Goal: Information Seeking & Learning: Learn about a topic

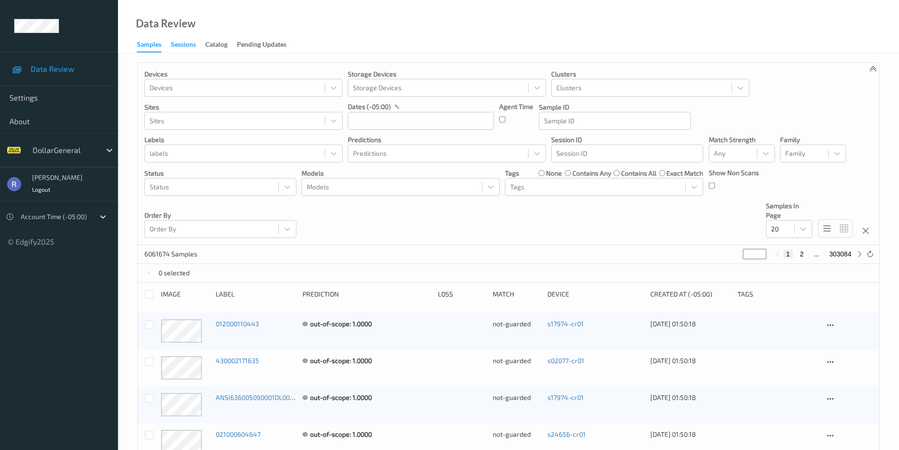
click at [178, 44] on div "Sessions" at bounding box center [183, 46] width 25 height 12
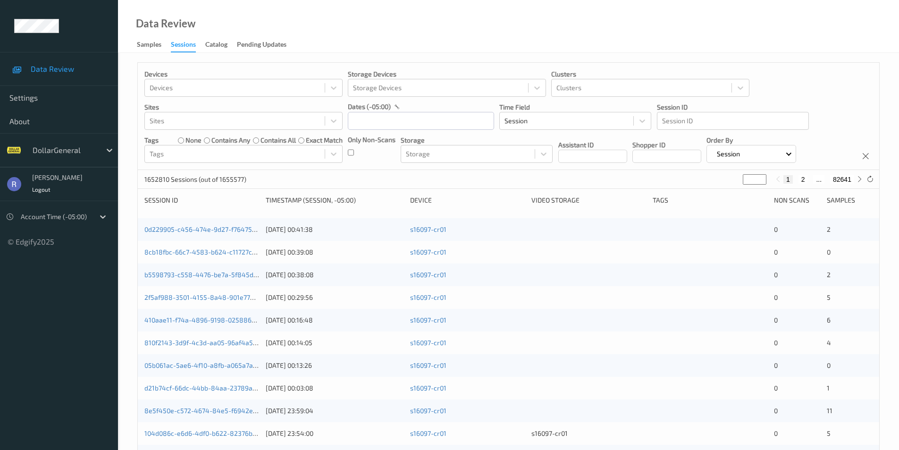
click at [682, 123] on div at bounding box center [733, 120] width 142 height 11
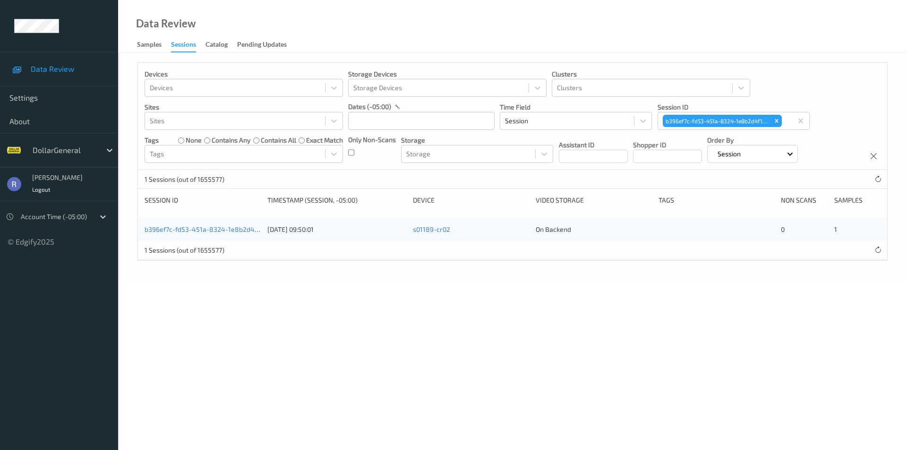
click at [839, 122] on div "Devices Devices Storage Devices Storage Devices Clusters Clusters Sites Sites d…" at bounding box center [512, 116] width 749 height 107
click at [176, 228] on link "b396ef7c-fd53-451a-8324-1e8b2d4f1df4" at bounding box center [207, 229] width 126 height 8
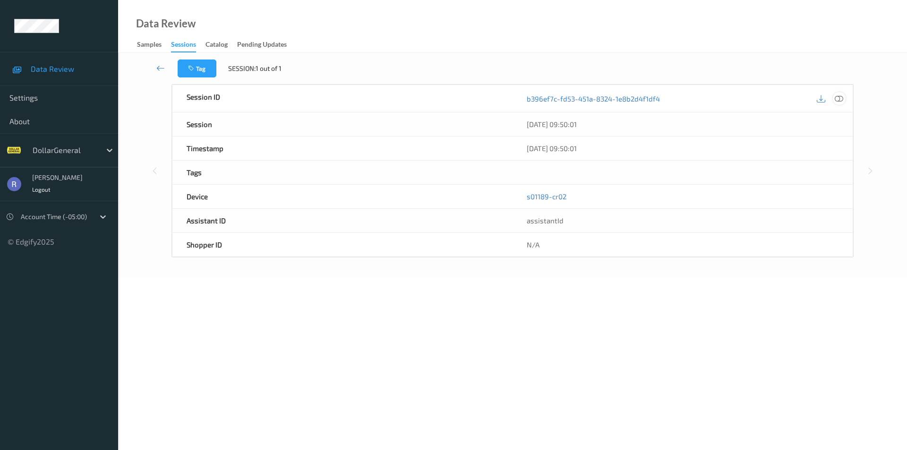
click at [839, 99] on icon at bounding box center [838, 98] width 8 height 8
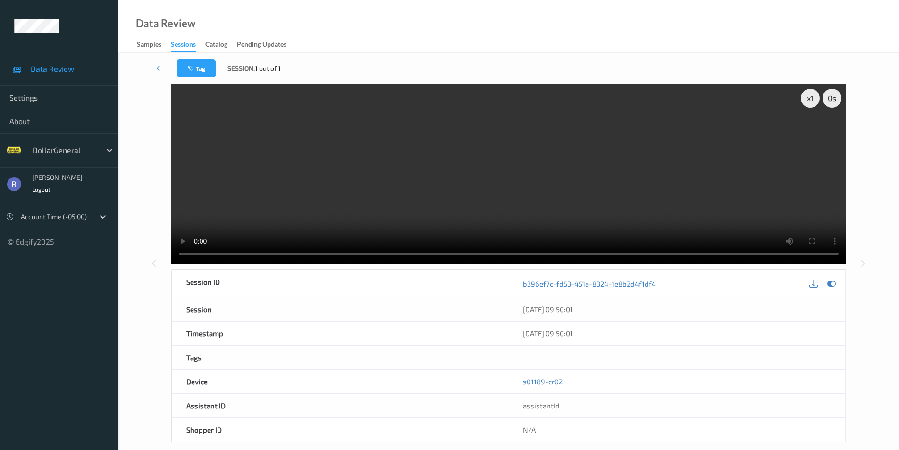
click at [600, 173] on video at bounding box center [508, 174] width 675 height 180
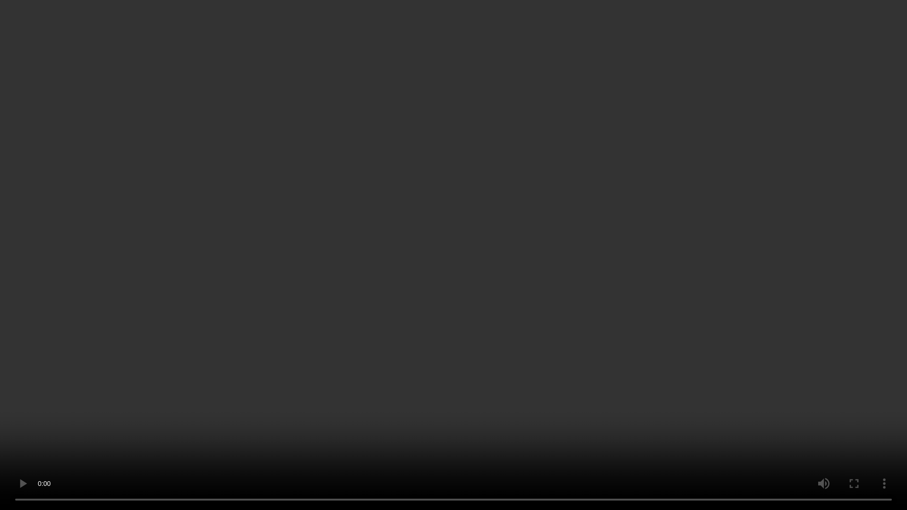
click at [588, 331] on video at bounding box center [453, 255] width 907 height 510
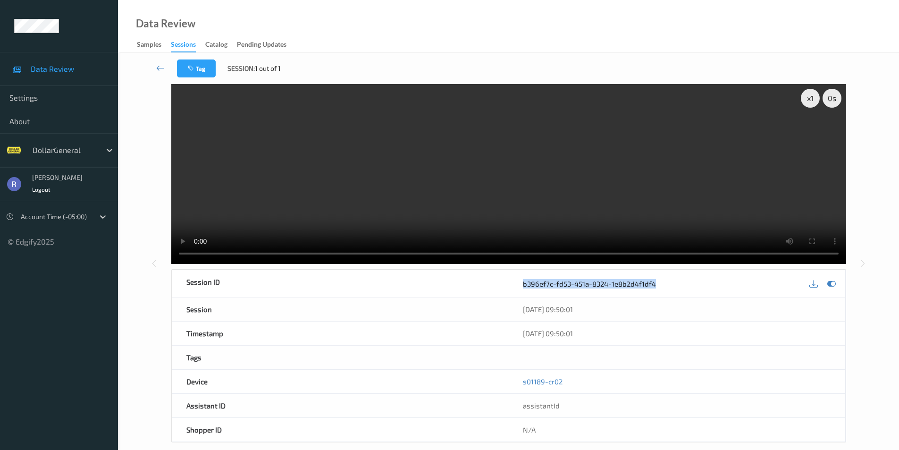
click at [588, 289] on div "b396ef7c-fd53-451a-8324-1e8b2d4f1df4" at bounding box center [677, 283] width 308 height 13
click at [159, 68] on icon at bounding box center [160, 67] width 8 height 9
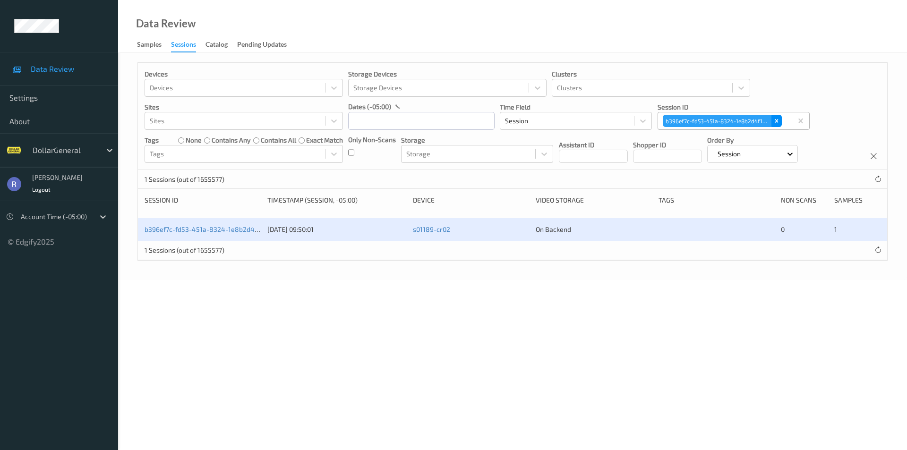
click at [776, 119] on icon "Remove b396ef7c-fd53-451a-8324-1e8b2d4f1df4" at bounding box center [776, 121] width 7 height 7
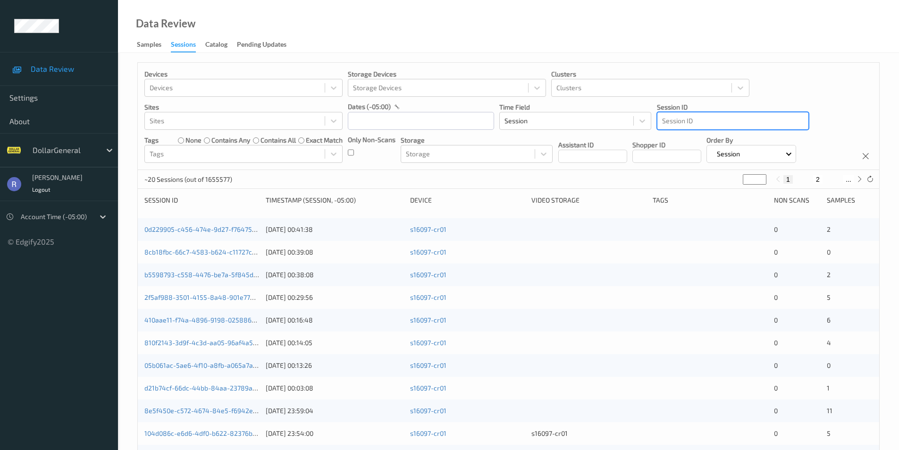
click at [759, 117] on div at bounding box center [733, 120] width 142 height 11
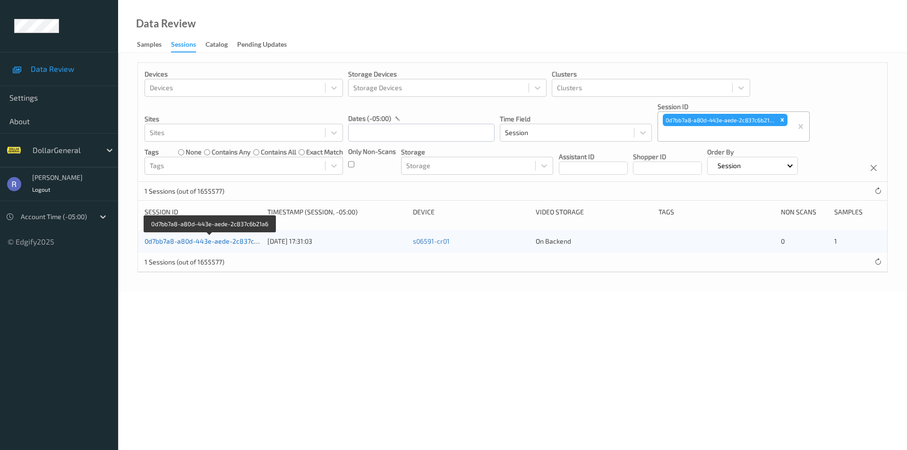
click at [170, 242] on link "0d7bb7a8-a80d-443e-aede-2c837c6b21a6" at bounding box center [209, 241] width 131 height 8
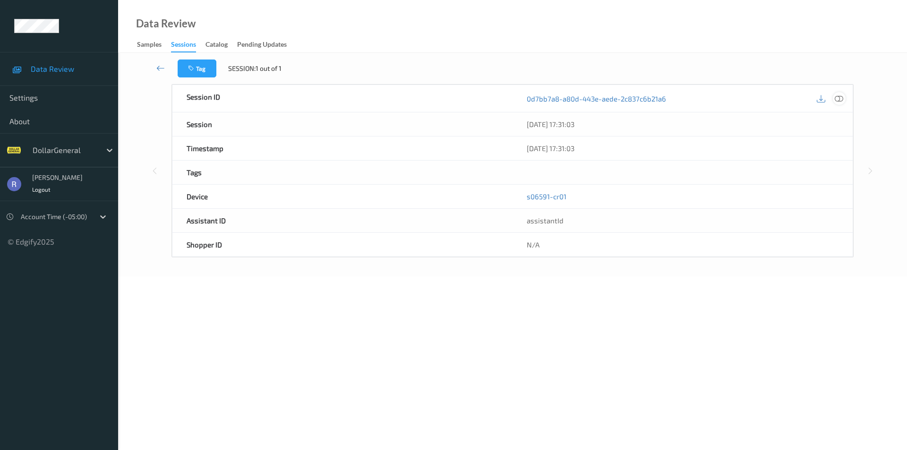
click at [839, 98] on icon at bounding box center [838, 98] width 8 height 8
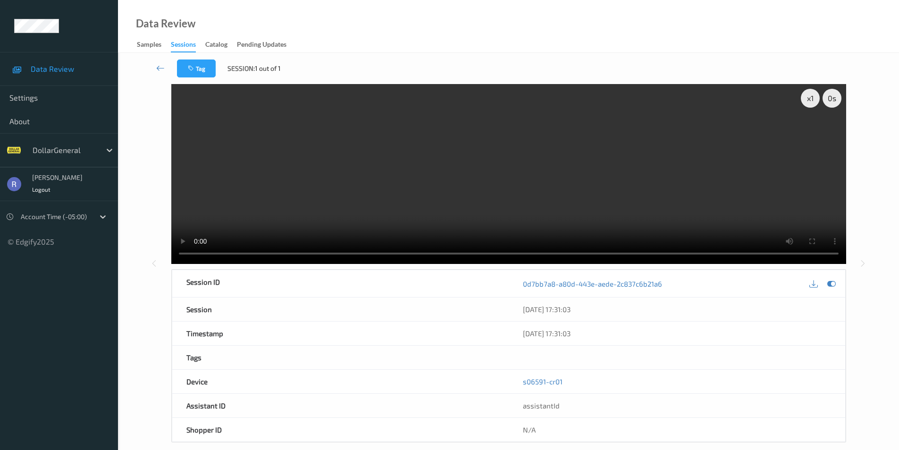
click at [485, 193] on video at bounding box center [508, 174] width 675 height 180
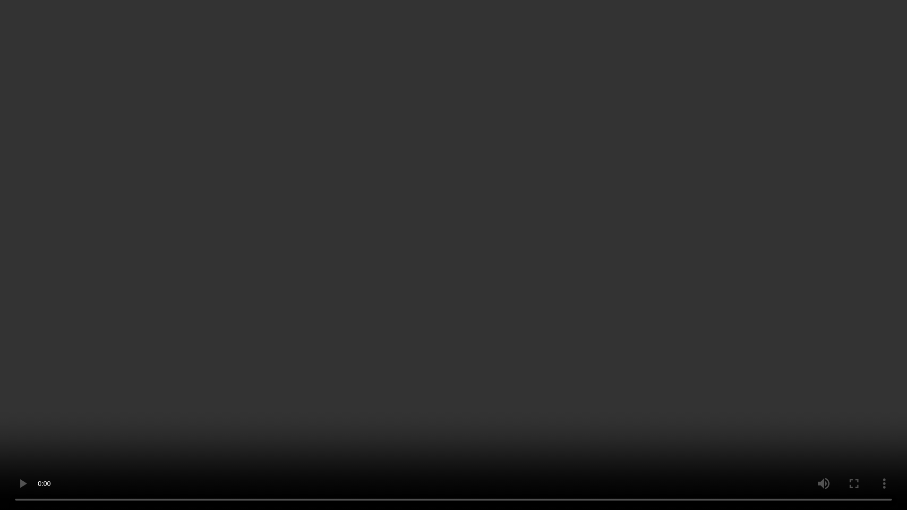
click at [485, 234] on video at bounding box center [453, 255] width 907 height 510
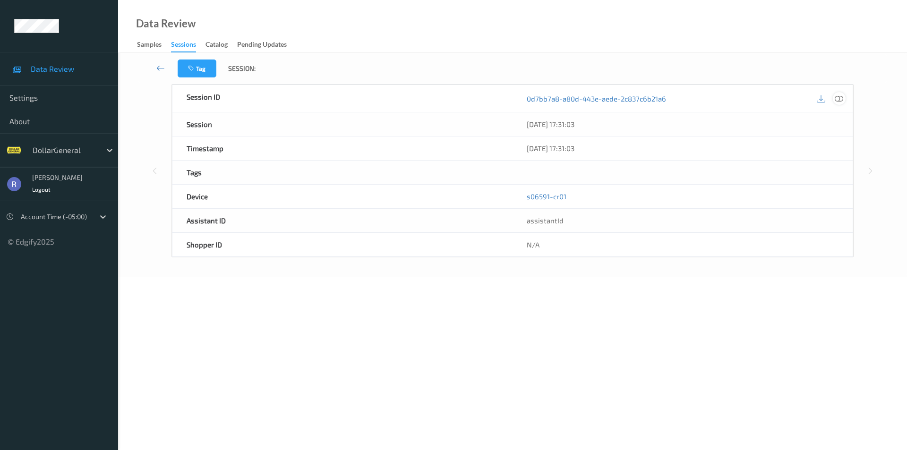
click at [839, 99] on icon at bounding box center [838, 98] width 8 height 8
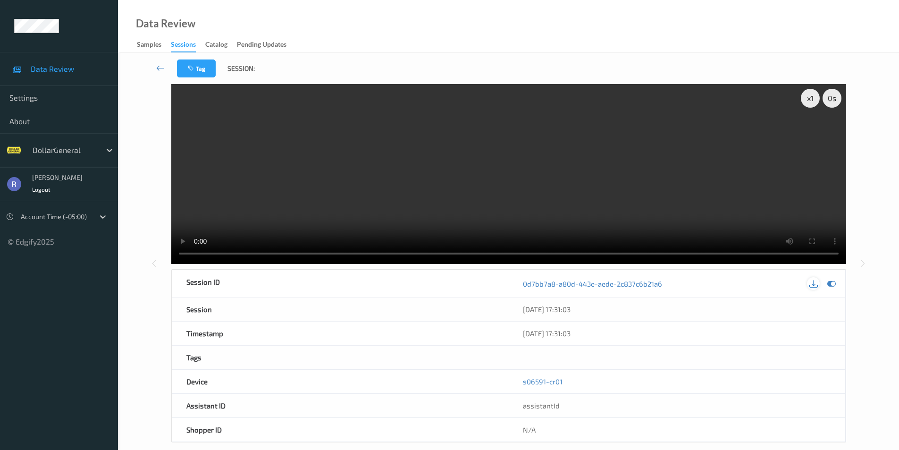
click at [815, 286] on icon at bounding box center [814, 284] width 8 height 8
click at [162, 67] on icon at bounding box center [160, 67] width 8 height 9
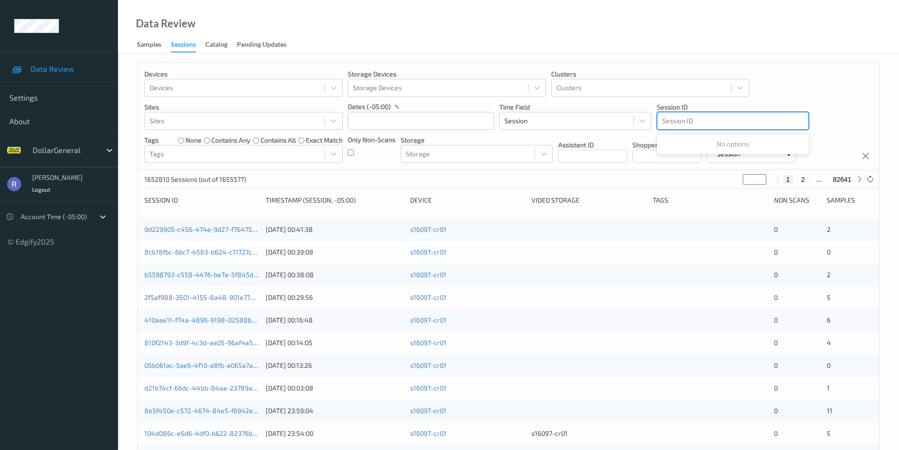
click at [671, 119] on div at bounding box center [733, 120] width 142 height 11
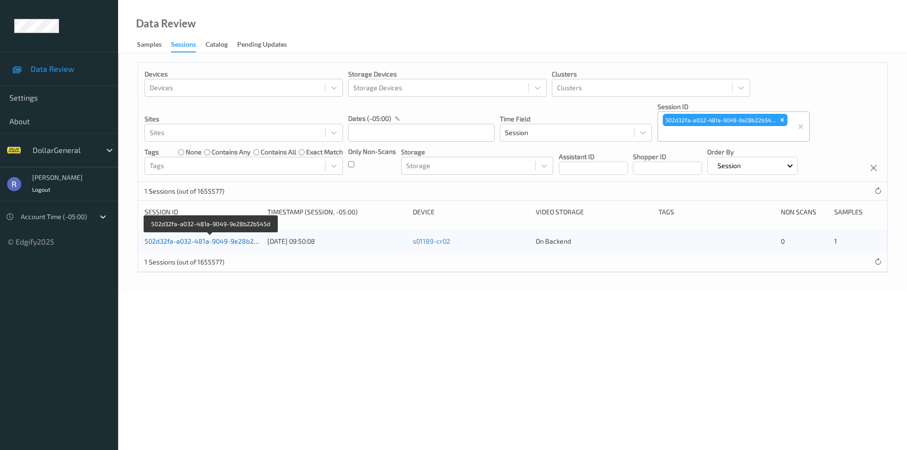
click at [209, 241] on link "502d32fa-a032-481a-9049-9e28b22b545d" at bounding box center [210, 241] width 132 height 8
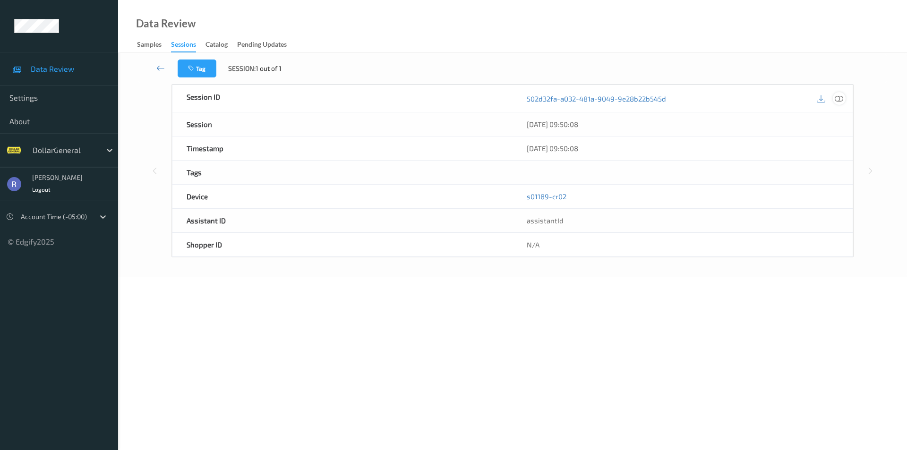
click at [839, 99] on icon at bounding box center [838, 98] width 8 height 8
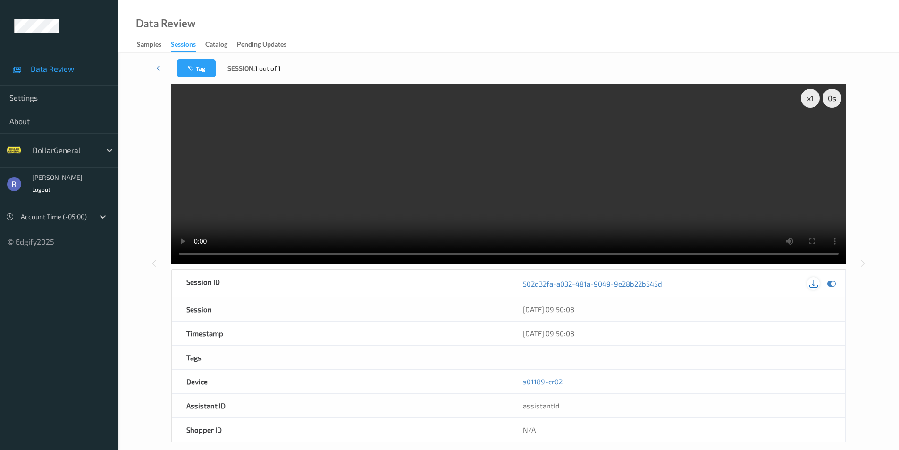
click at [814, 280] on icon at bounding box center [814, 284] width 8 height 8
drag, startPoint x: 516, startPoint y: 286, endPoint x: 671, endPoint y: 286, distance: 155.3
click at [671, 286] on div "502d32fa-a032-481a-9049-9e28b22b545d" at bounding box center [677, 283] width 337 height 27
click at [160, 66] on icon at bounding box center [160, 67] width 8 height 9
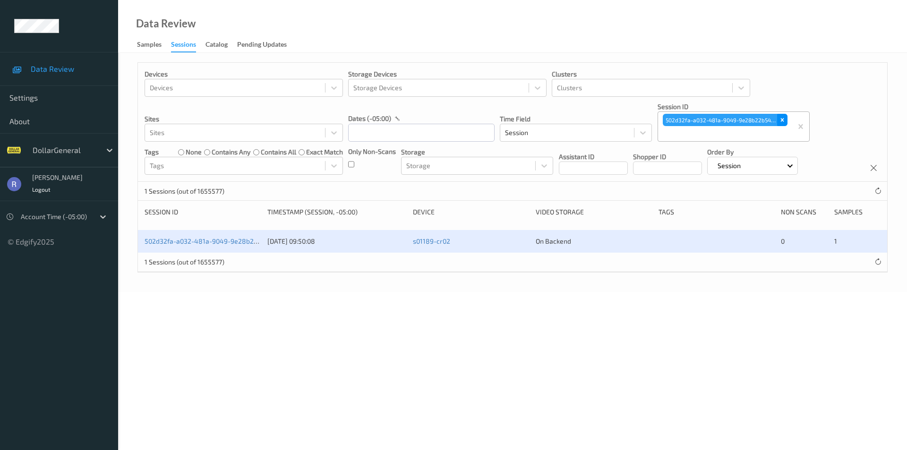
click at [783, 119] on icon "Remove 502d32fa-a032-481a-9049-9e28b22b545d" at bounding box center [782, 120] width 7 height 7
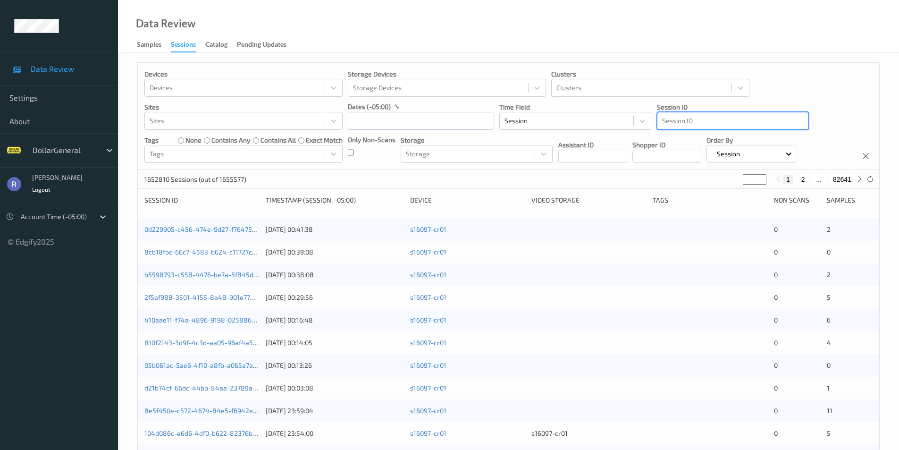
click at [783, 119] on div at bounding box center [733, 120] width 142 height 11
click at [740, 121] on div at bounding box center [733, 120] width 142 height 11
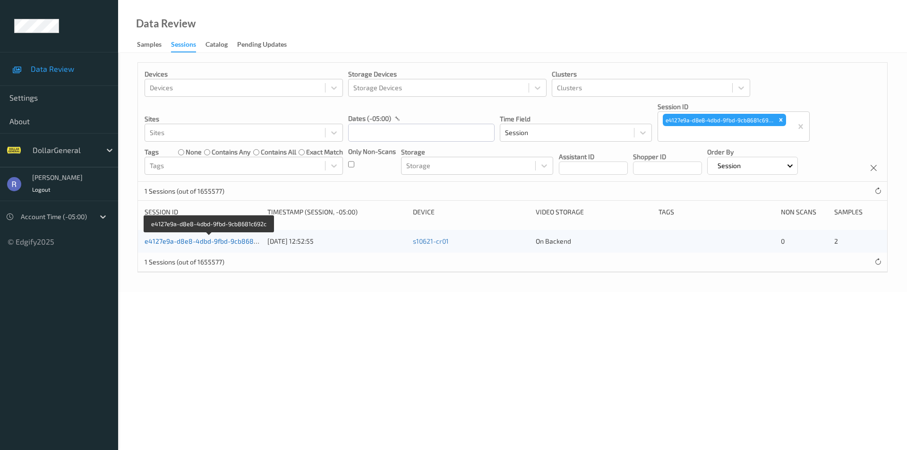
click at [198, 244] on link "e4127e9a-d8e8-4dbd-9fbd-9cb8681c692c" at bounding box center [209, 241] width 130 height 8
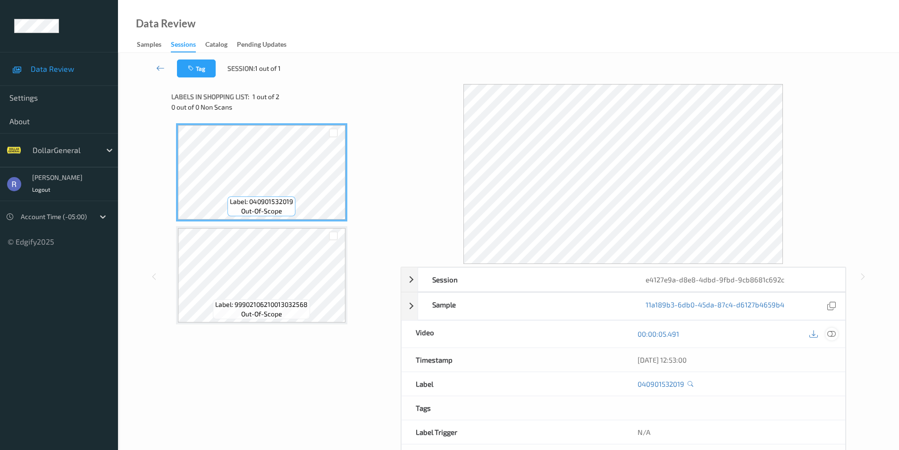
click at [831, 331] on icon at bounding box center [832, 334] width 8 height 8
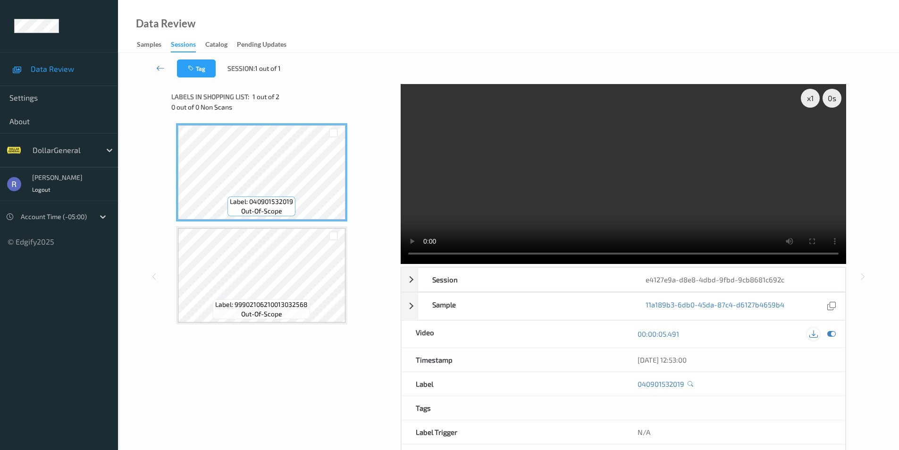
click at [814, 334] on icon at bounding box center [814, 334] width 8 height 8
click at [163, 66] on icon at bounding box center [160, 67] width 8 height 9
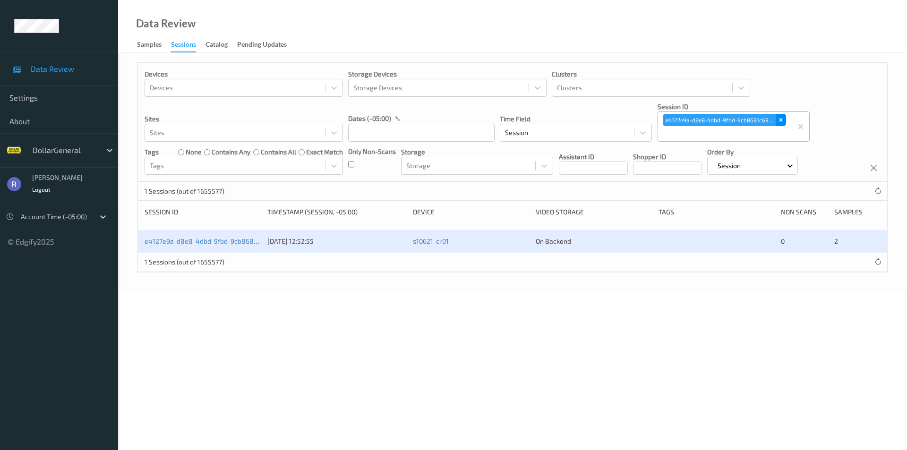
click at [779, 120] on icon "Remove e4127e9a-d8e8-4dbd-9fbd-9cb8681c692c" at bounding box center [780, 120] width 7 height 7
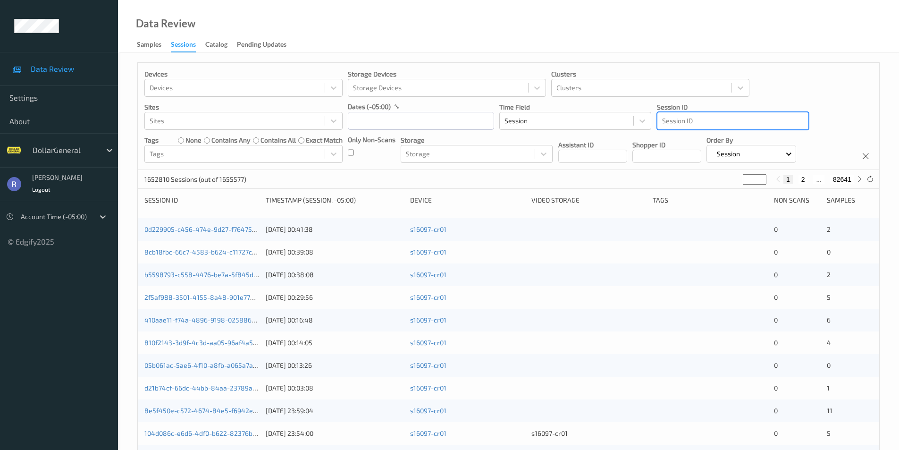
drag, startPoint x: 711, startPoint y: 123, endPoint x: 717, endPoint y: 119, distance: 7.2
click at [711, 123] on div at bounding box center [733, 120] width 142 height 11
click at [725, 123] on div at bounding box center [733, 120] width 142 height 11
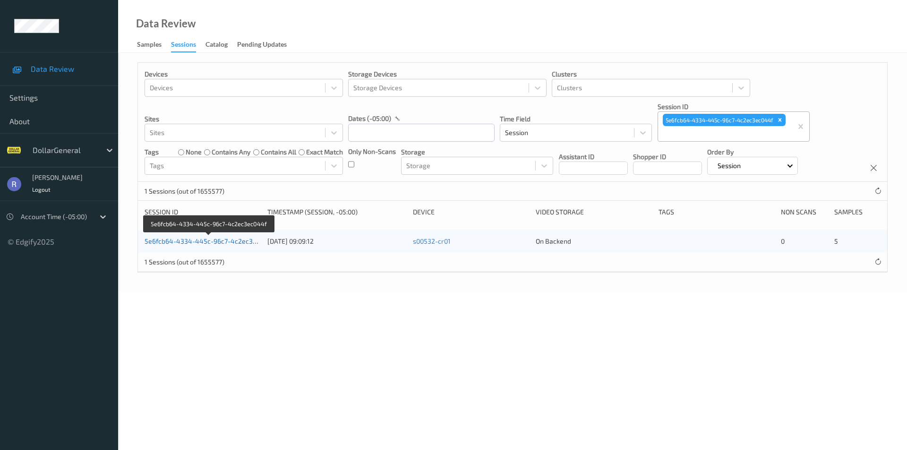
click at [197, 241] on link "5e6fcb64-4334-445c-96c7-4c2ec3ec044f" at bounding box center [209, 241] width 130 height 8
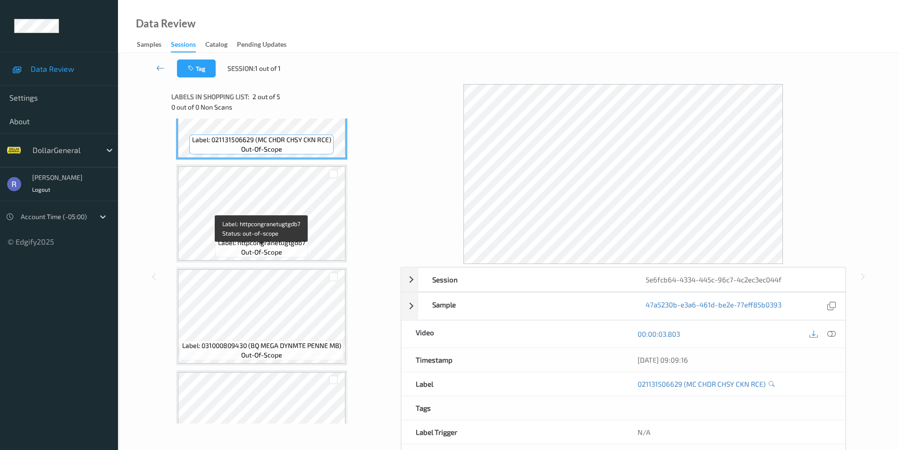
scroll to position [189, 0]
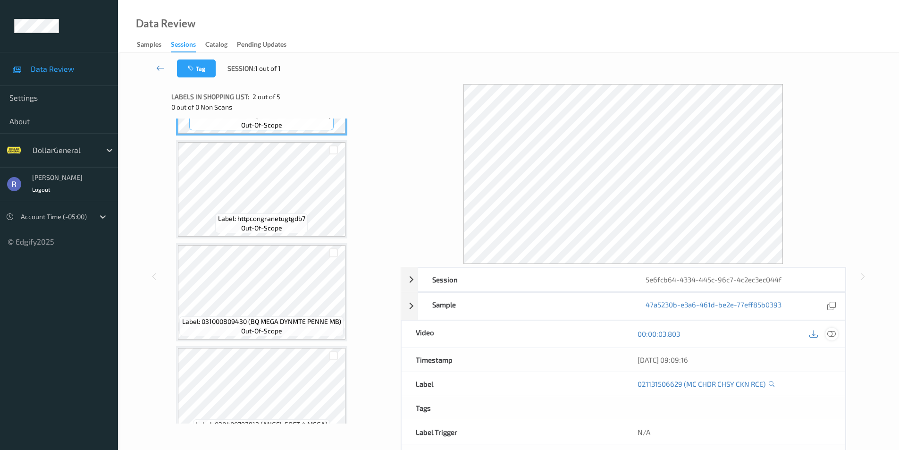
click at [833, 332] on icon at bounding box center [832, 334] width 8 height 8
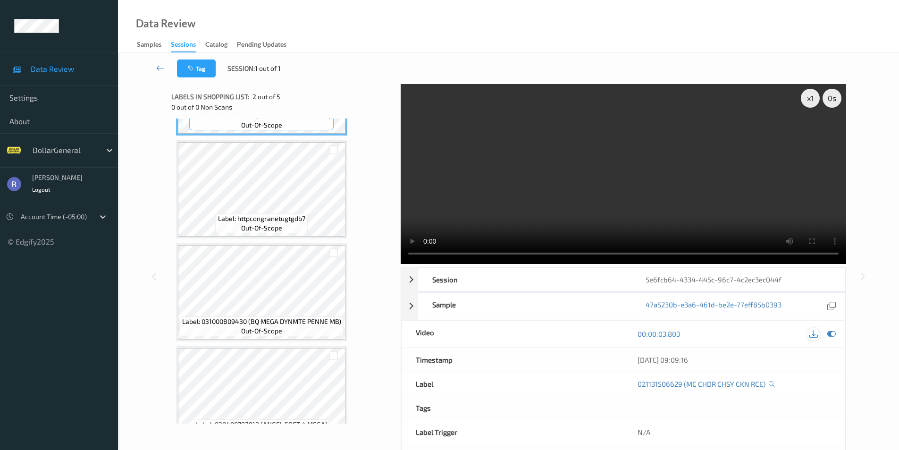
click at [814, 334] on icon at bounding box center [814, 334] width 8 height 8
click at [161, 66] on icon at bounding box center [160, 67] width 8 height 9
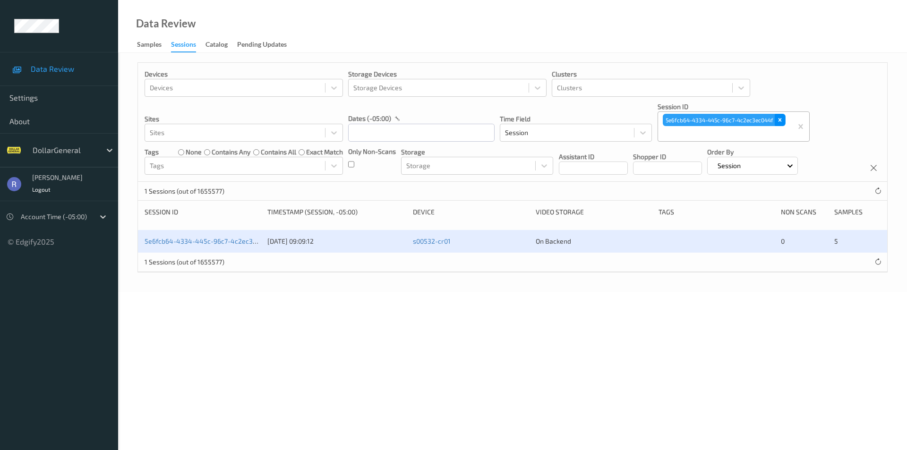
click at [780, 119] on icon "Remove 5e6fcb64-4334-445c-96c7-4c2ec3ec044f" at bounding box center [779, 120] width 7 height 7
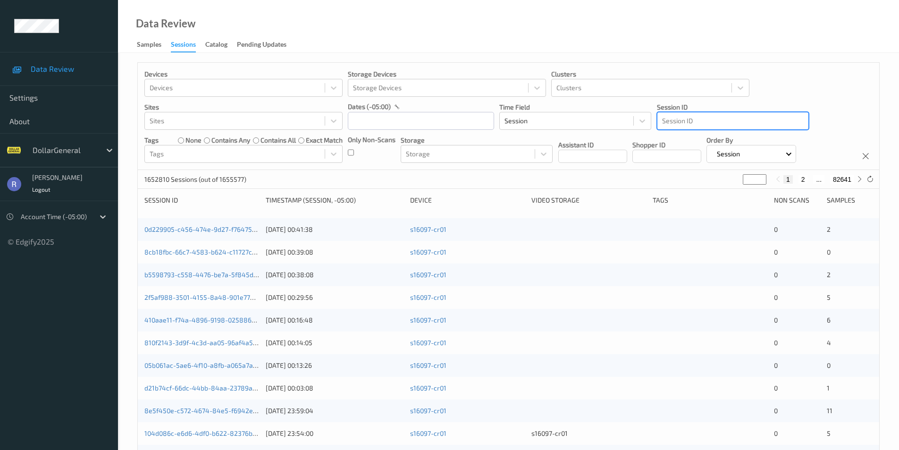
click at [666, 121] on div at bounding box center [733, 120] width 142 height 11
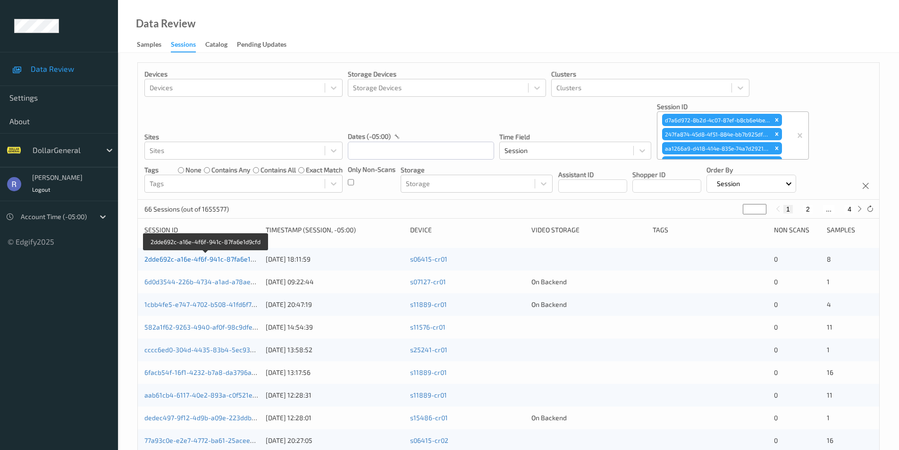
click at [169, 259] on link "2dde692c-a16e-4f6f-941c-87fa6e1d9cfd" at bounding box center [205, 259] width 123 height 8
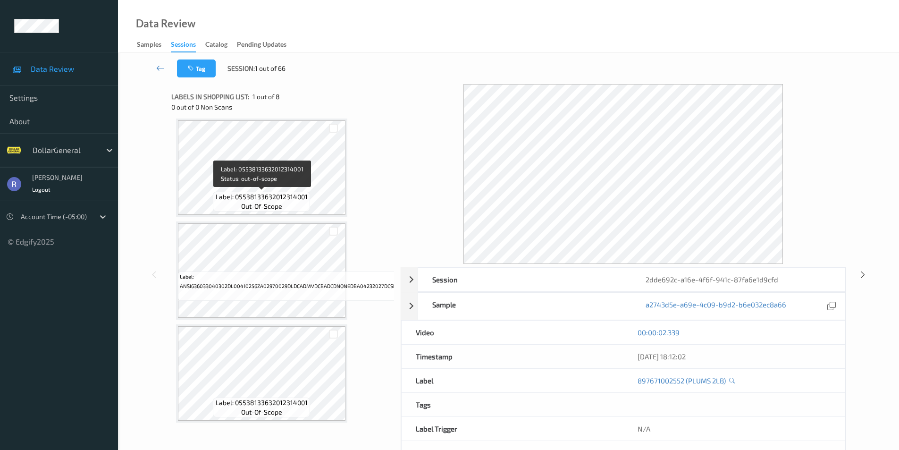
scroll to position [528, 0]
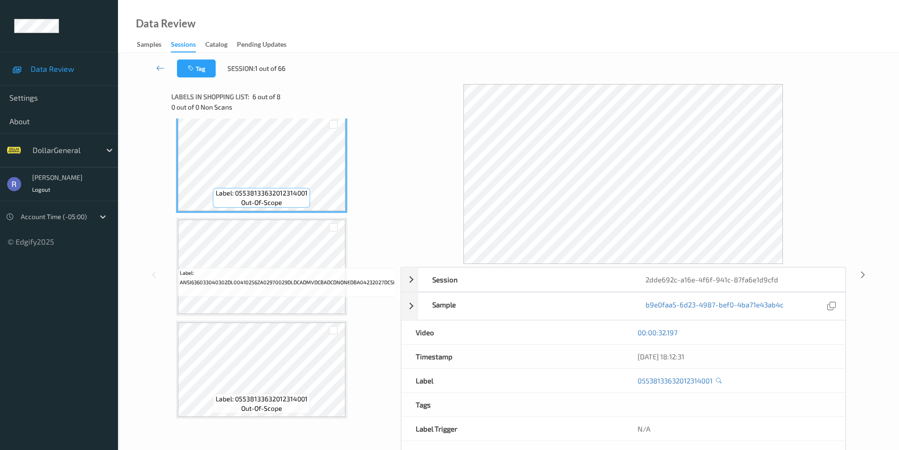
click at [833, 337] on div "00:00:32.197" at bounding box center [735, 333] width 222 height 24
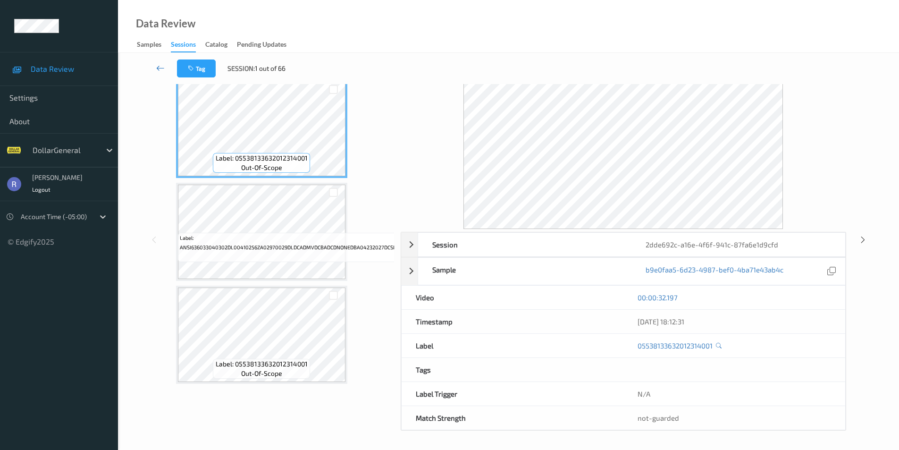
click at [157, 68] on icon at bounding box center [160, 67] width 8 height 9
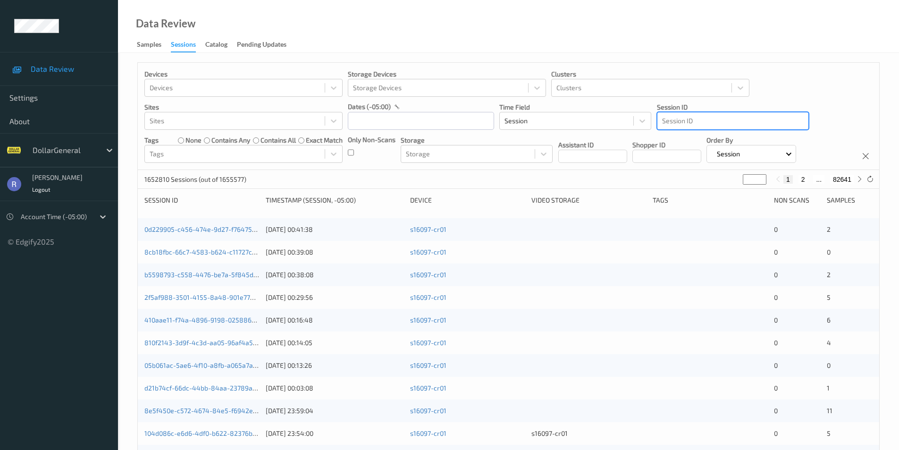
click at [685, 122] on div at bounding box center [733, 120] width 142 height 11
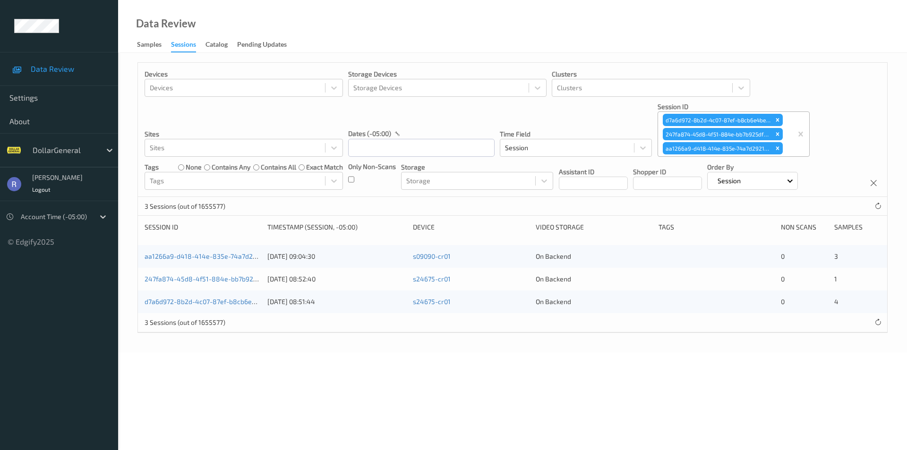
click at [350, 375] on body "Data Review Settings About DollarGeneral [PERSON_NAME] Logout Account Time (-05…" at bounding box center [453, 225] width 907 height 450
click at [187, 257] on link "aa1266a9-d418-414e-835e-74a7d2921412" at bounding box center [208, 256] width 129 height 8
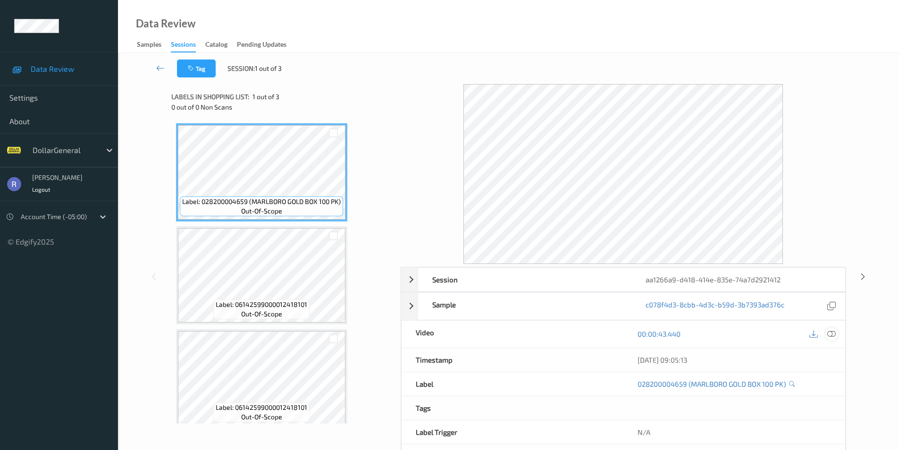
click at [832, 334] on icon at bounding box center [832, 334] width 8 height 8
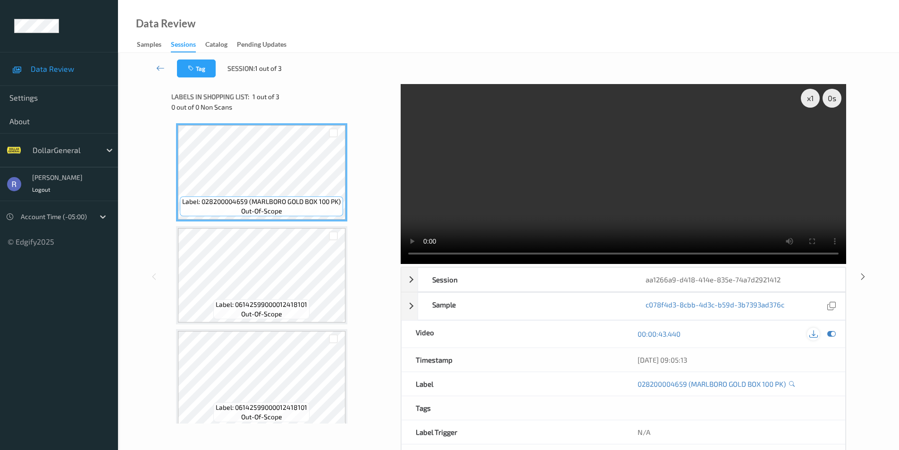
click at [815, 335] on icon at bounding box center [814, 334] width 8 height 8
click at [158, 68] on icon at bounding box center [160, 67] width 8 height 9
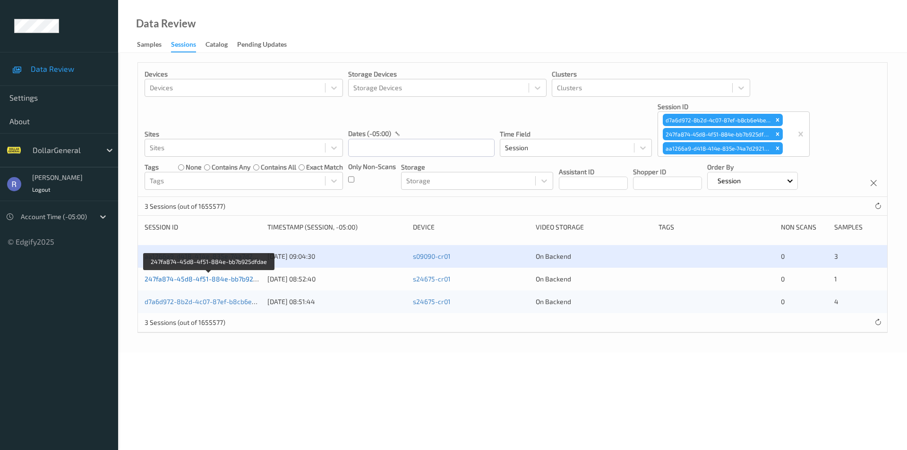
click at [174, 281] on link "247fa874-45d8-4f51-884e-bb7b925dfdae" at bounding box center [209, 279] width 130 height 8
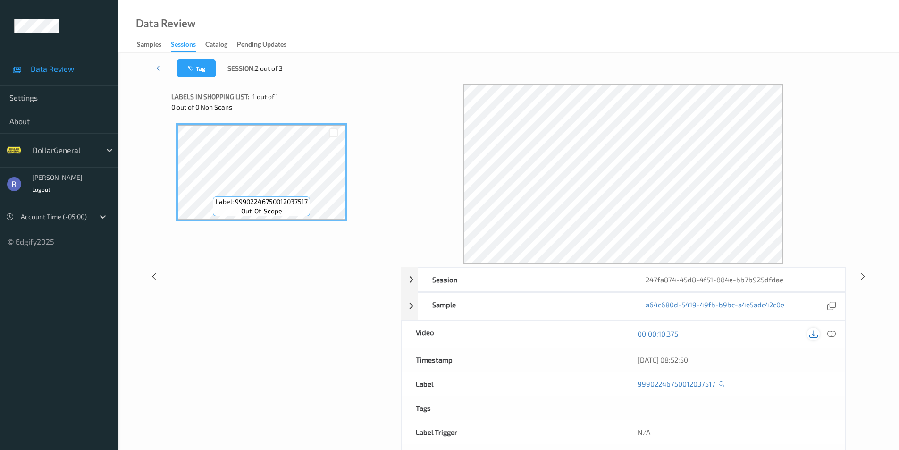
click at [812, 334] on icon at bounding box center [814, 334] width 8 height 8
click at [834, 334] on icon at bounding box center [832, 334] width 8 height 8
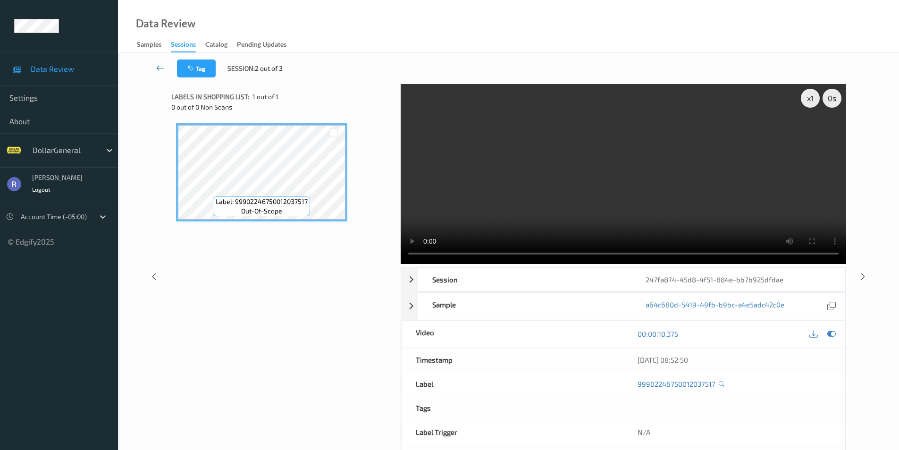
click at [157, 69] on icon at bounding box center [160, 67] width 8 height 9
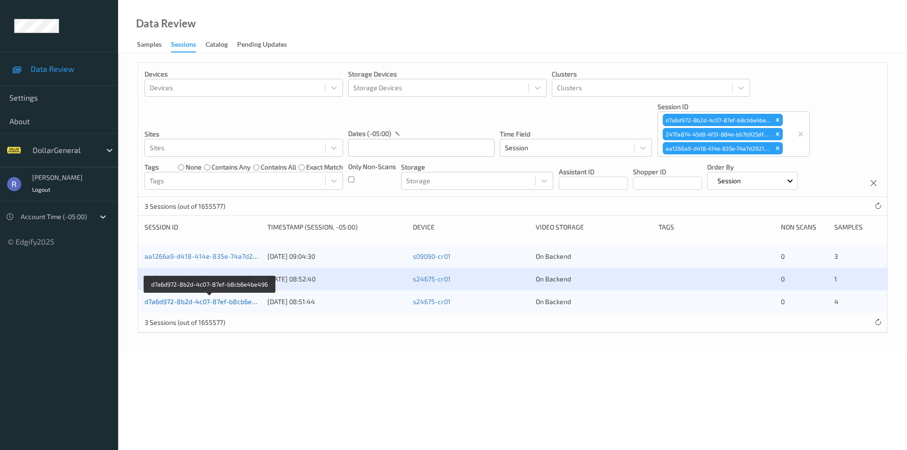
click at [165, 302] on link "d7a6d972-8b2d-4c07-87ef-b8cb6e4be496" at bounding box center [209, 301] width 131 height 8
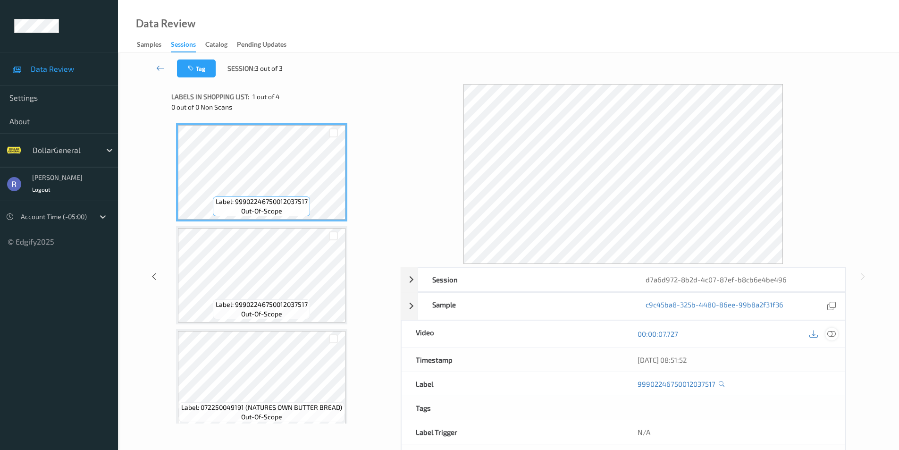
click at [832, 333] on icon at bounding box center [832, 334] width 8 height 8
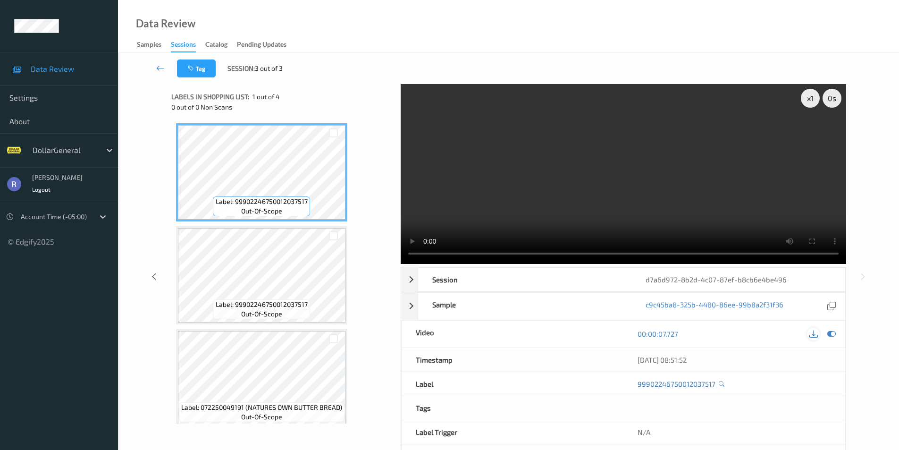
click at [819, 335] on div at bounding box center [813, 334] width 13 height 13
click at [152, 276] on icon at bounding box center [154, 276] width 8 height 8
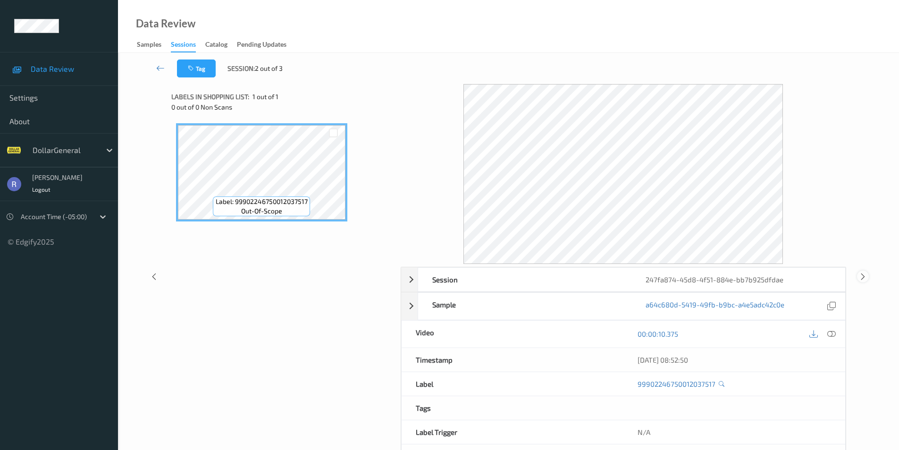
click at [864, 275] on icon at bounding box center [863, 276] width 8 height 8
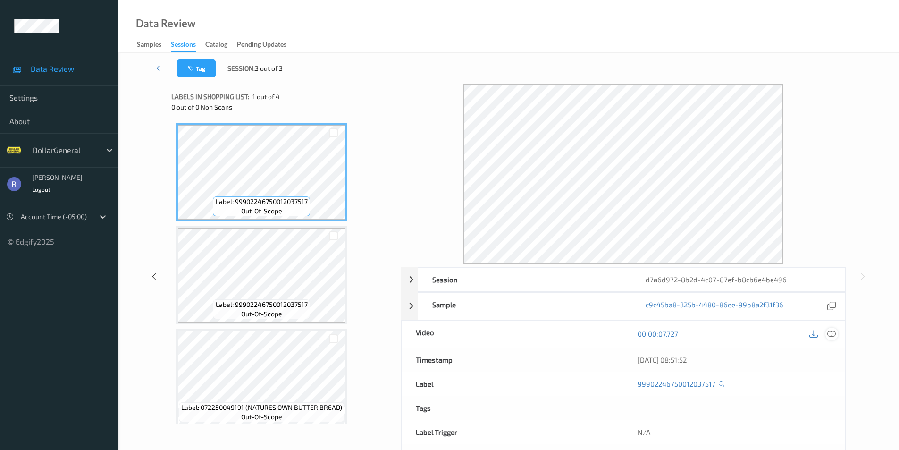
click at [831, 330] on icon at bounding box center [832, 334] width 8 height 8
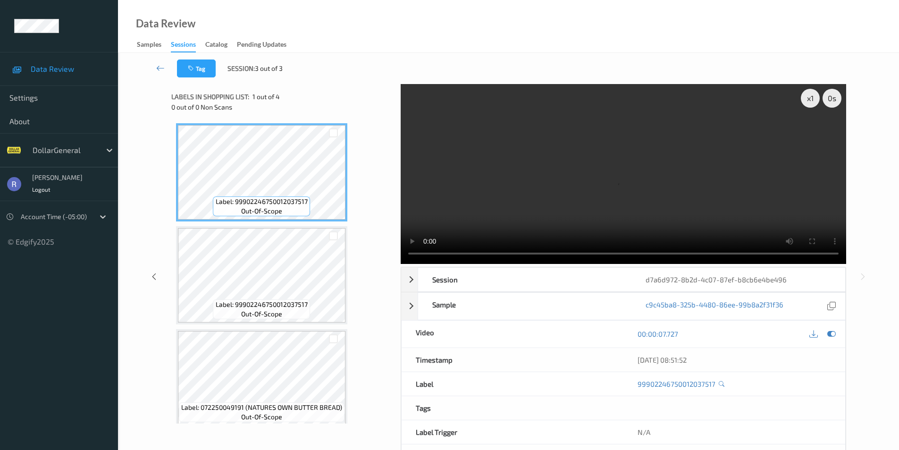
click at [151, 235] on div "x 1 0 s Session d7a6d972-8b2d-4c07-87ef-b8cb6e4be496 Session ID d7a6d972-8b2d-4…" at bounding box center [508, 276] width 743 height 385
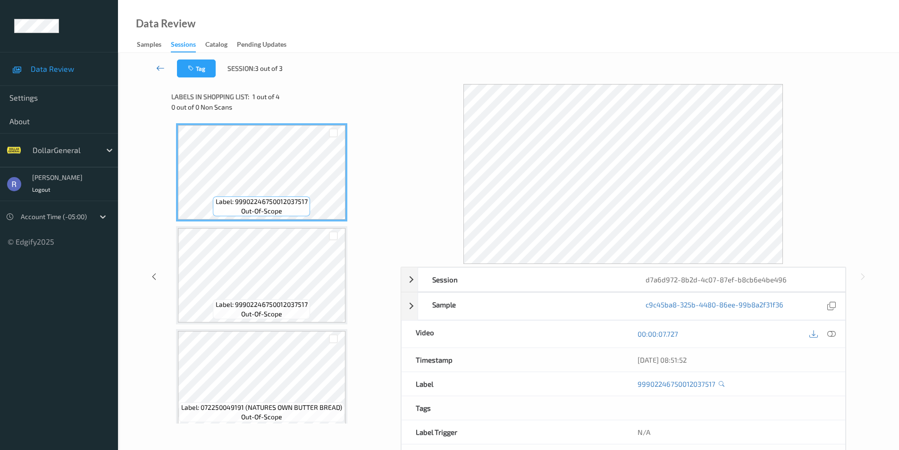
click at [161, 68] on icon at bounding box center [160, 67] width 8 height 9
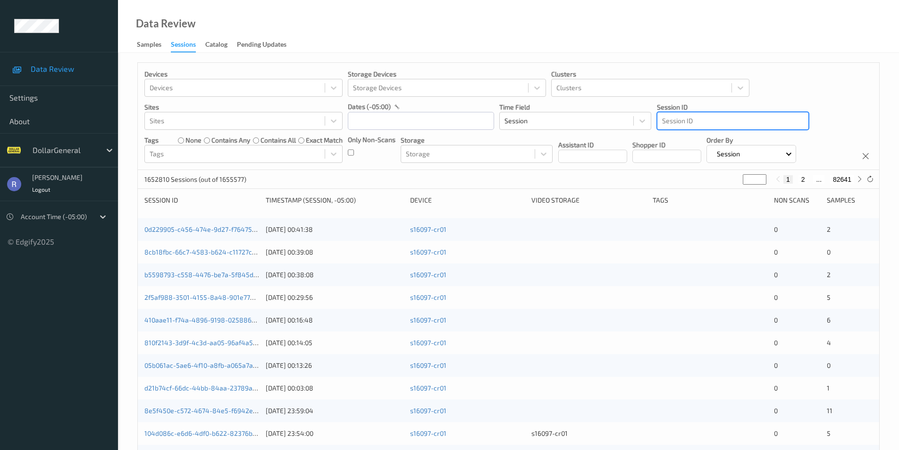
click at [706, 122] on div at bounding box center [733, 120] width 142 height 11
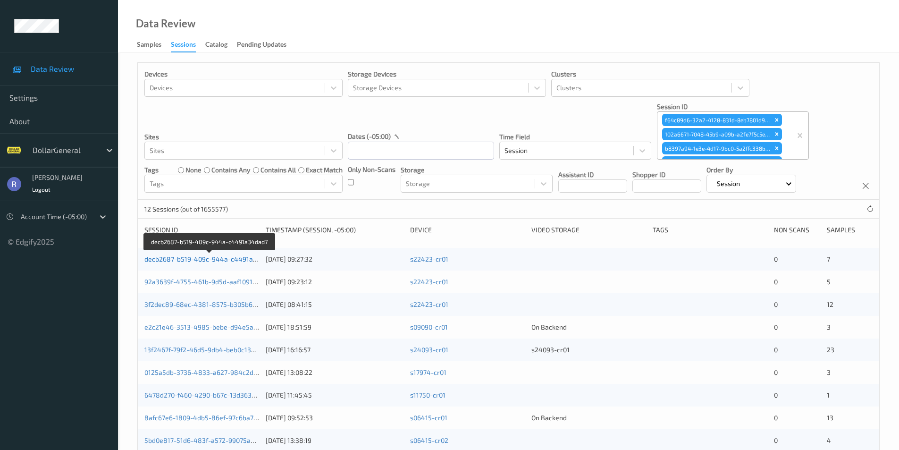
click at [197, 259] on link "decb2687-b519-409c-944a-c4491a34dad7" at bounding box center [209, 259] width 131 height 8
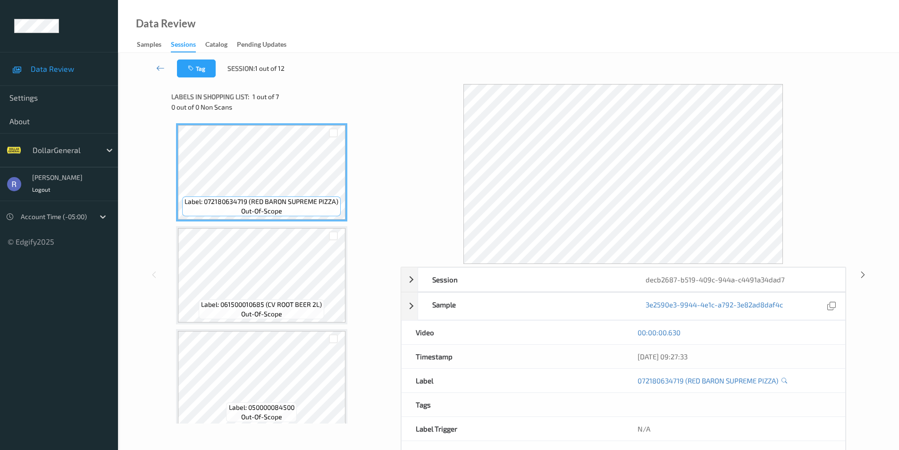
click at [830, 336] on div "00:00:00.630" at bounding box center [735, 332] width 194 height 9
click at [865, 273] on icon at bounding box center [863, 275] width 8 height 8
click at [867, 272] on icon at bounding box center [863, 275] width 8 height 8
click at [828, 334] on div "00:00:08.763" at bounding box center [735, 332] width 194 height 9
click at [833, 335] on icon at bounding box center [832, 334] width 8 height 8
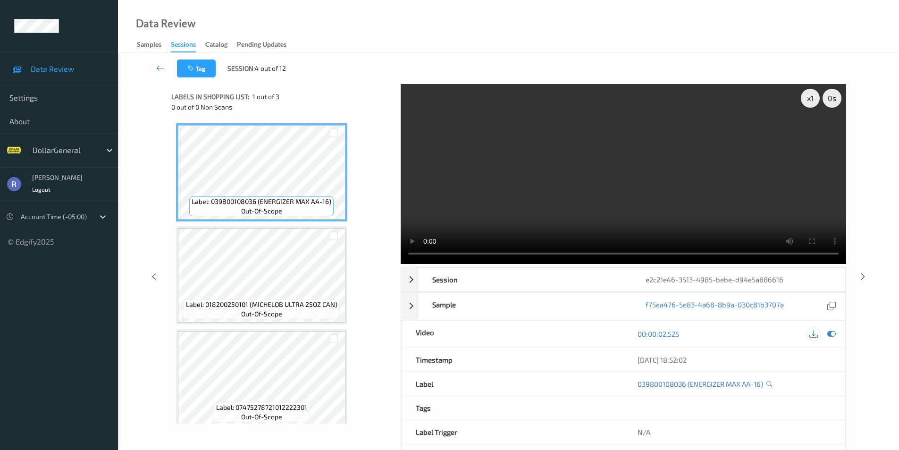
click at [815, 333] on icon at bounding box center [814, 334] width 8 height 8
click at [863, 277] on icon at bounding box center [863, 276] width 8 height 8
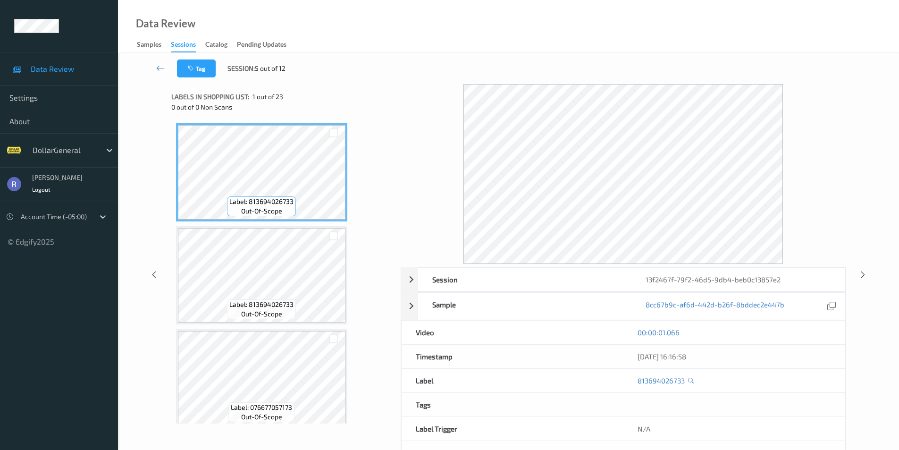
click at [814, 339] on div "00:00:01.066" at bounding box center [735, 333] width 222 height 24
click at [160, 68] on icon at bounding box center [160, 67] width 8 height 9
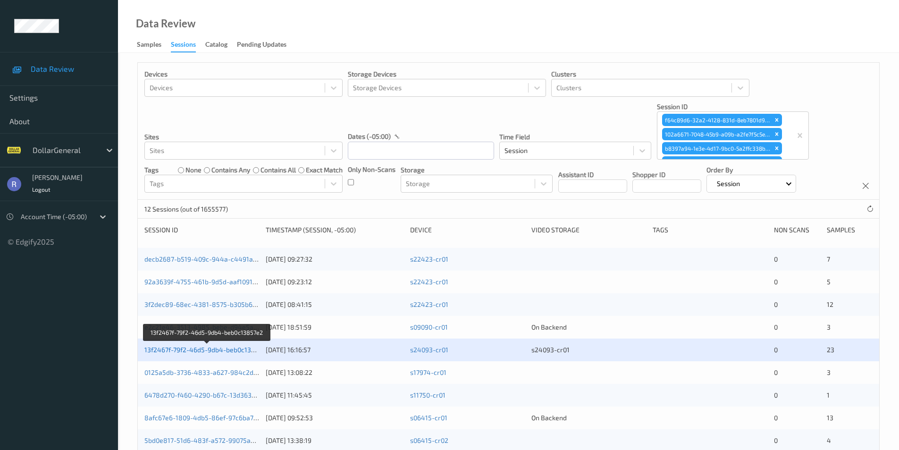
click at [184, 346] on link "13f2467f-79f2-46d5-9db4-beb0c13857e2" at bounding box center [207, 350] width 126 height 8
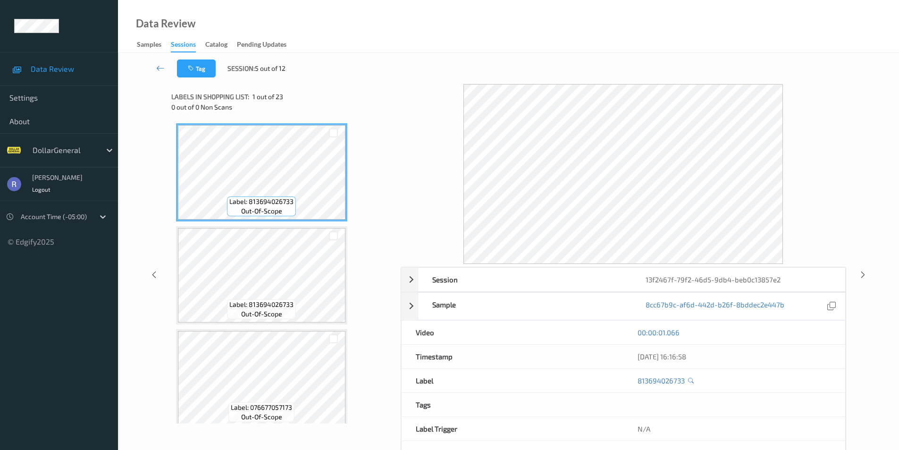
click at [826, 342] on div "00:00:01.066" at bounding box center [735, 333] width 222 height 24
click at [821, 335] on div "00:00:01.066" at bounding box center [735, 332] width 194 height 9
click at [410, 280] on div "Session 13f2467f-79f2-46d5-9db4-beb0c13857e2" at bounding box center [623, 279] width 445 height 25
click at [818, 331] on div "00:00:03.588" at bounding box center [735, 332] width 194 height 9
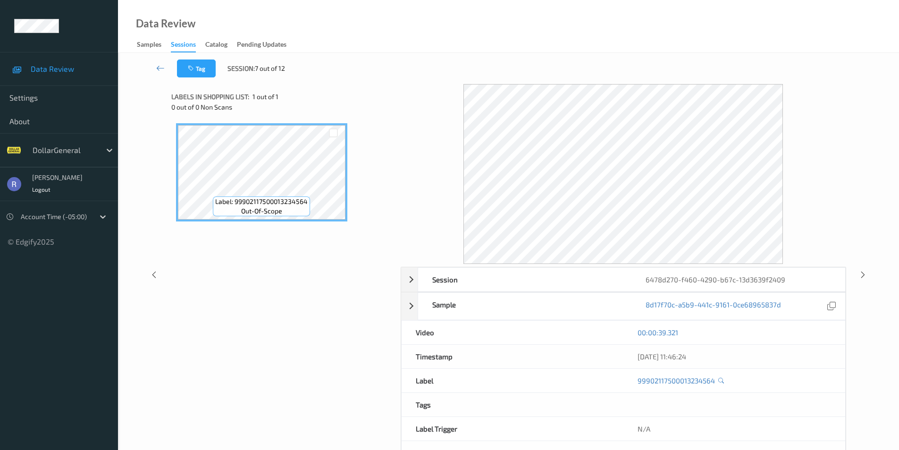
click at [818, 335] on div "00:00:39.321" at bounding box center [735, 332] width 194 height 9
click at [861, 274] on icon at bounding box center [863, 275] width 8 height 8
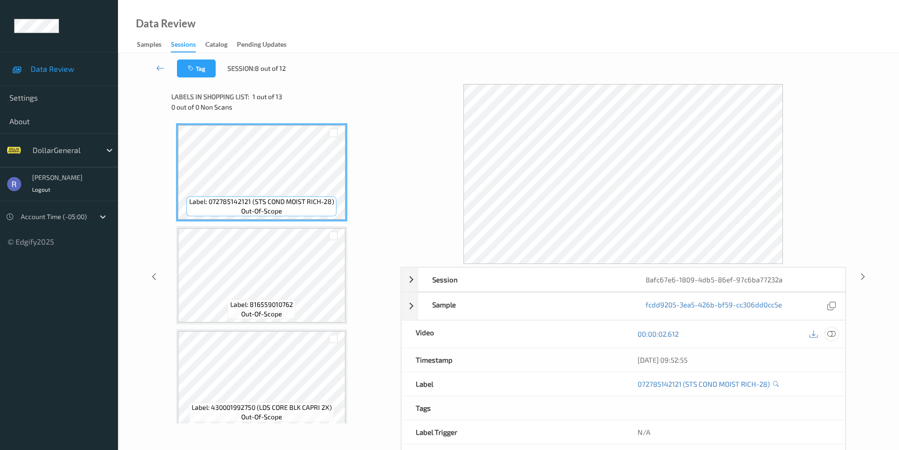
click at [834, 334] on icon at bounding box center [832, 334] width 8 height 8
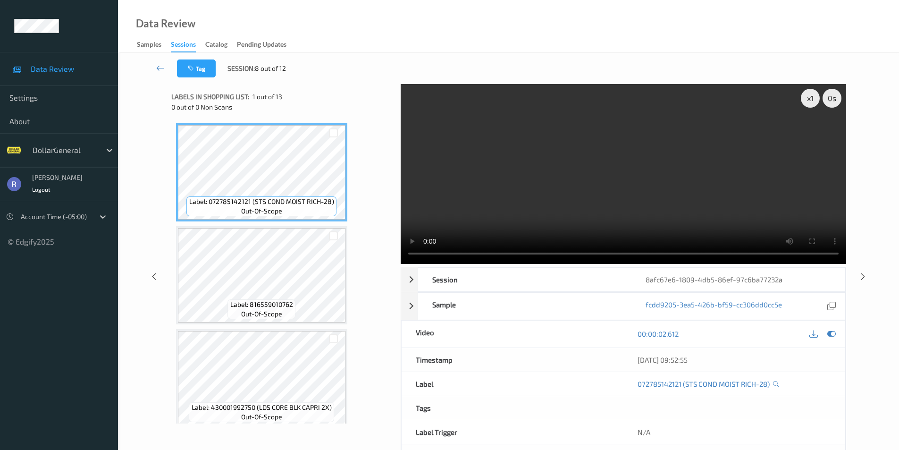
click at [606, 211] on video at bounding box center [624, 174] width 446 height 180
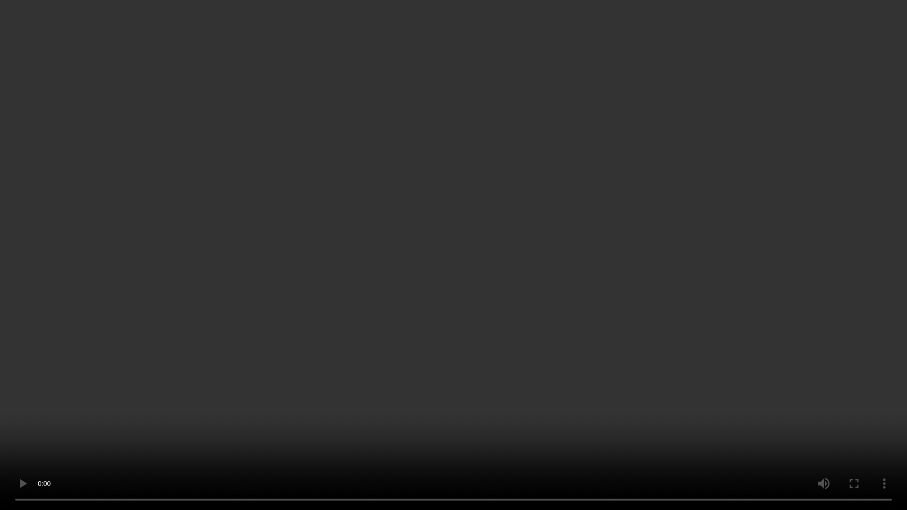
click at [320, 357] on video at bounding box center [453, 255] width 907 height 510
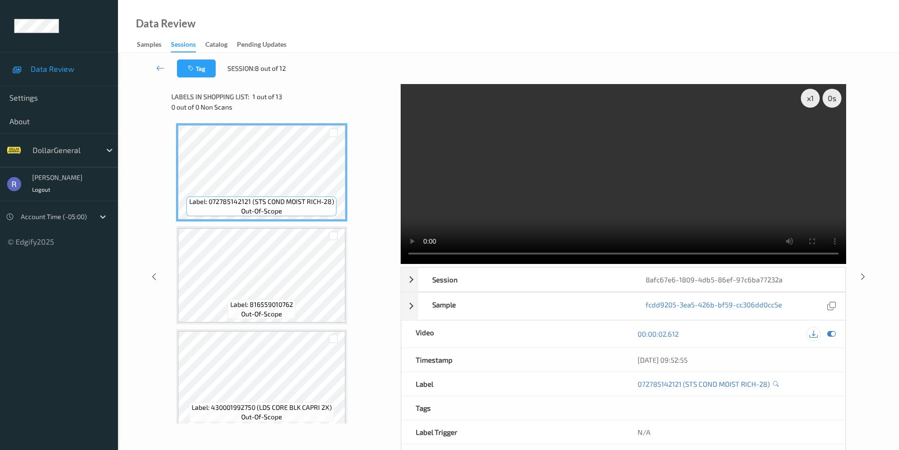
click at [812, 332] on icon at bounding box center [814, 334] width 8 height 8
click at [405, 25] on div "Data Review Samples Sessions Catalog Pending Updates" at bounding box center [508, 26] width 781 height 53
click at [359, 48] on div "Data Review Samples Sessions Catalog Pending Updates" at bounding box center [508, 26] width 781 height 53
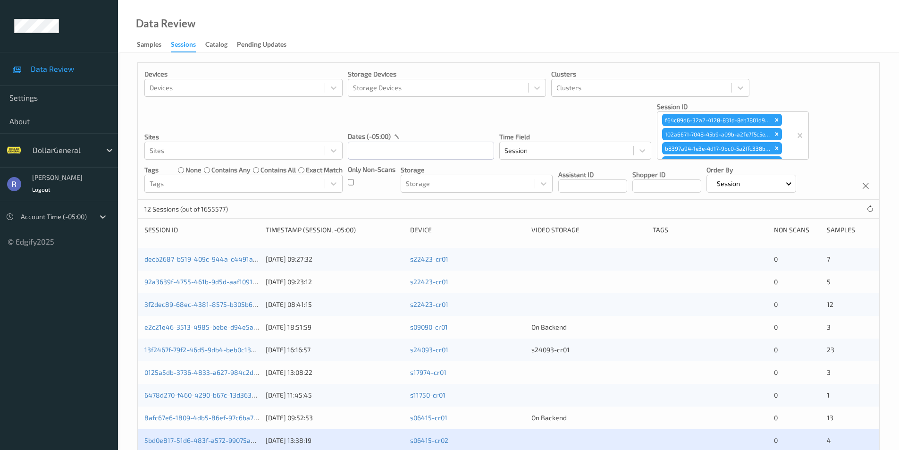
scroll to position [19, 0]
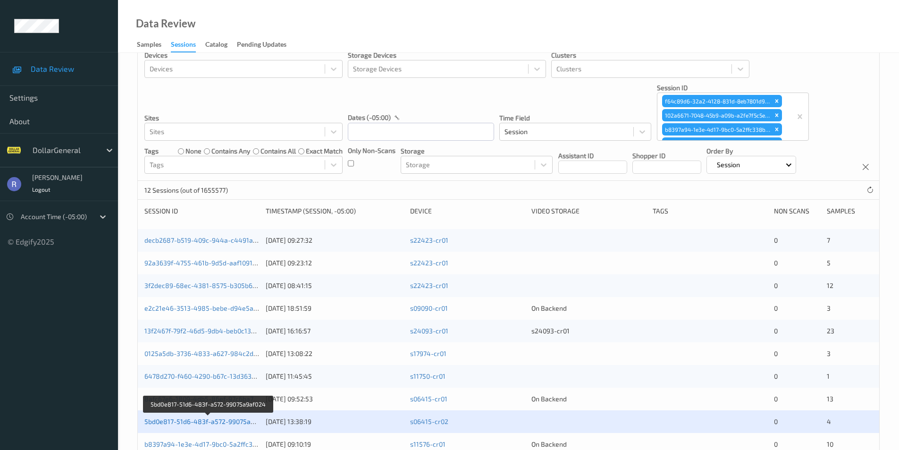
click at [180, 420] on link "5bd0e817-51d6-483f-a572-99075a9af024" at bounding box center [208, 421] width 128 height 8
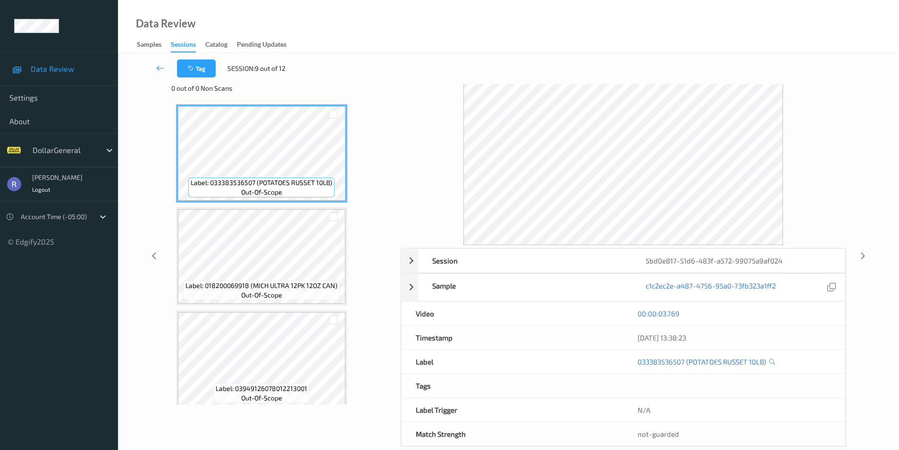
click at [827, 318] on div "00:00:03.769" at bounding box center [735, 314] width 222 height 24
click at [161, 67] on icon at bounding box center [160, 67] width 8 height 9
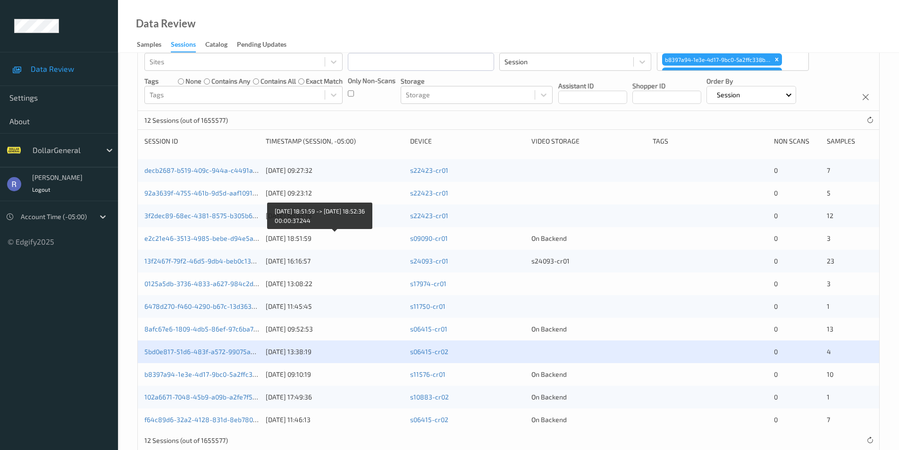
scroll to position [109, 0]
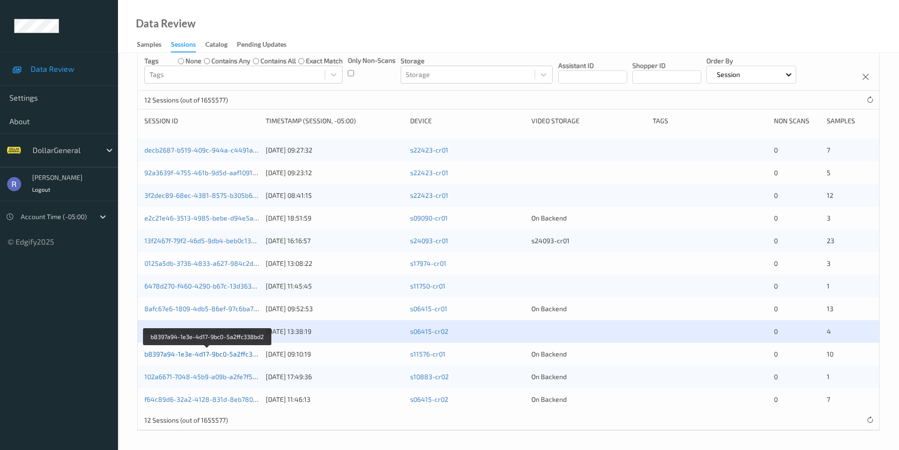
click at [192, 354] on link "b8397a94-1e3e-4d17-9bc0-5a2ffc338bd2" at bounding box center [207, 354] width 127 height 8
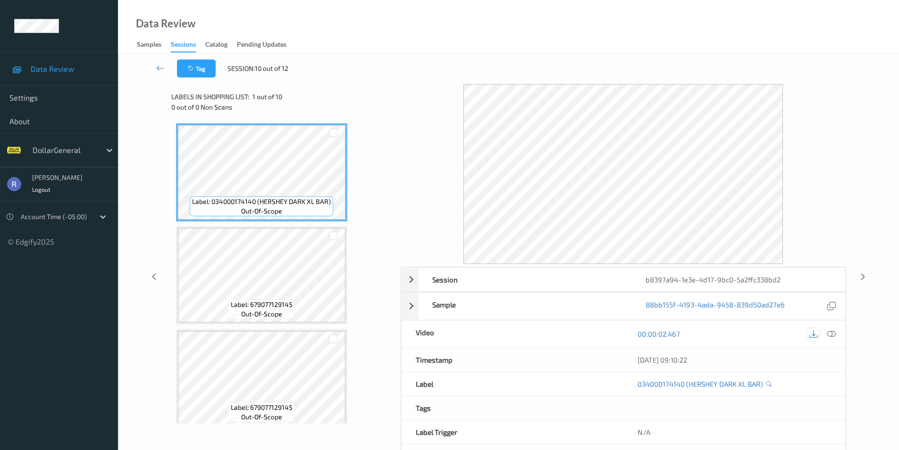
click at [812, 335] on icon at bounding box center [814, 334] width 8 height 8
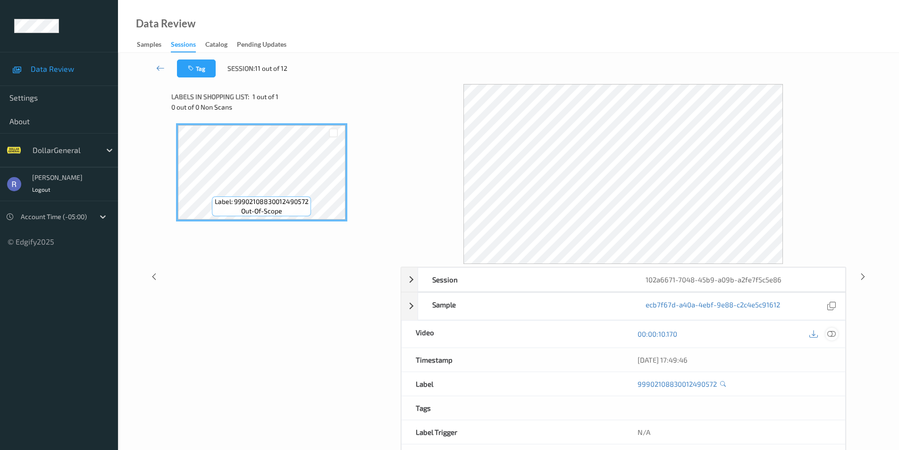
click at [828, 334] on icon at bounding box center [832, 334] width 8 height 8
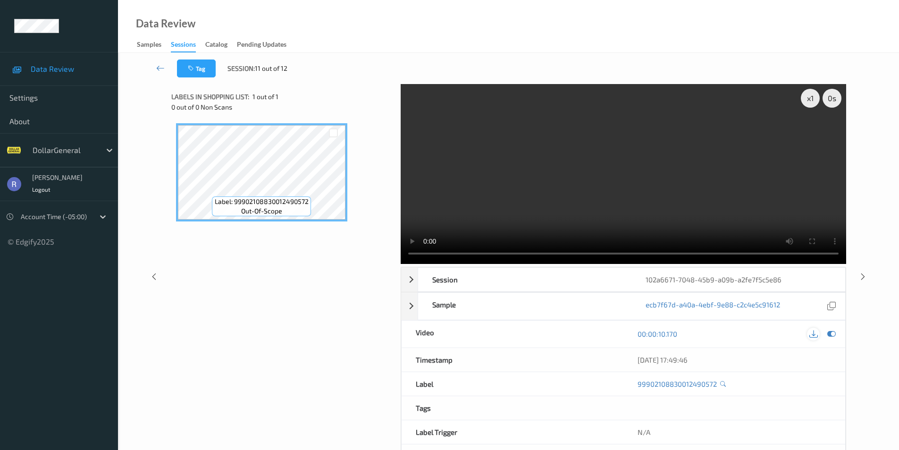
click at [815, 334] on icon at bounding box center [814, 334] width 8 height 8
click at [280, 274] on div "Label: 99902108830012490572 out-of-scope" at bounding box center [282, 231] width 223 height 225
click at [862, 274] on icon at bounding box center [863, 276] width 8 height 8
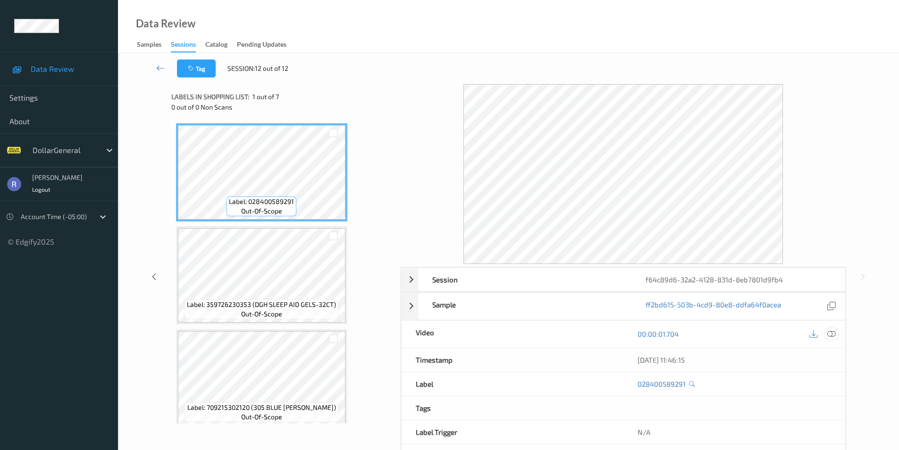
click at [833, 334] on icon at bounding box center [832, 334] width 8 height 8
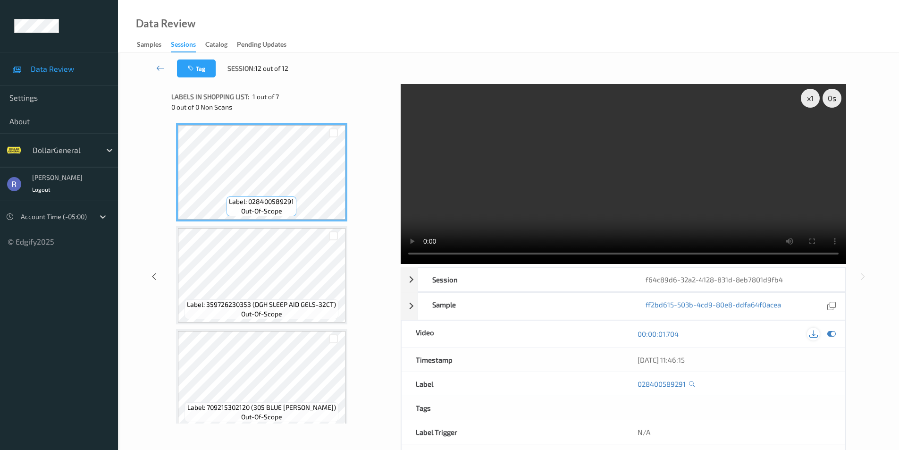
click at [815, 334] on icon at bounding box center [814, 334] width 8 height 8
click at [340, 67] on div "Tag Session: 12 out of 12" at bounding box center [508, 68] width 743 height 31
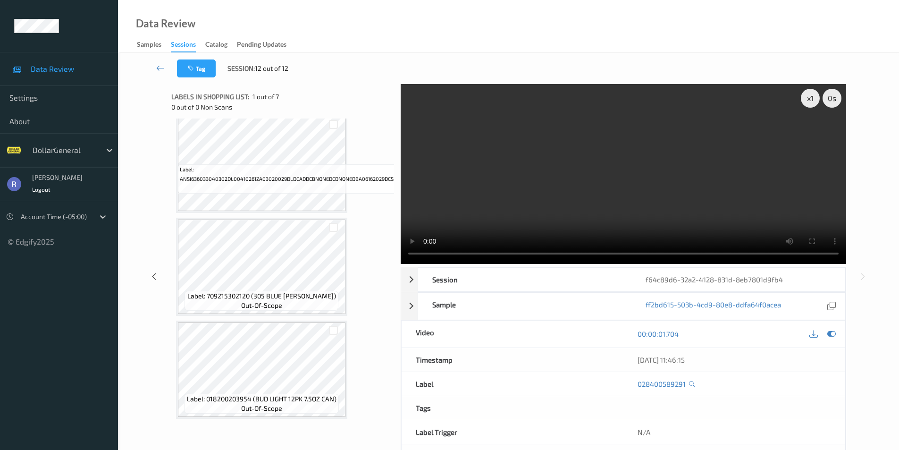
scroll to position [425, 0]
click at [158, 68] on icon at bounding box center [160, 67] width 8 height 9
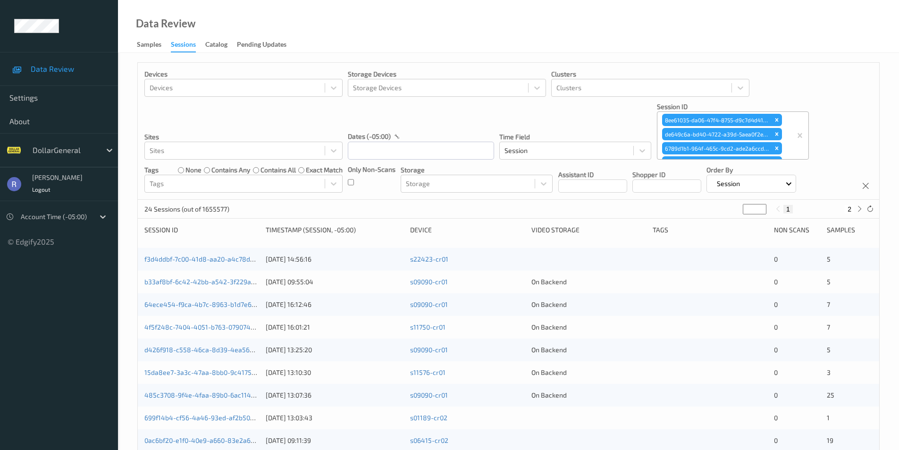
click at [848, 210] on button "2" at bounding box center [849, 209] width 9 height 8
type input "*"
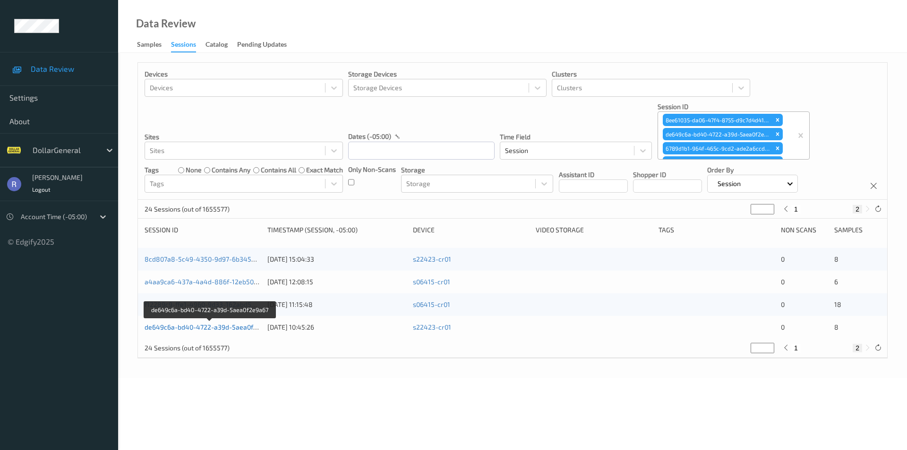
click at [180, 327] on link "de649c6a-bd40-4722-a39d-5aea0f2e9a67" at bounding box center [209, 327] width 131 height 8
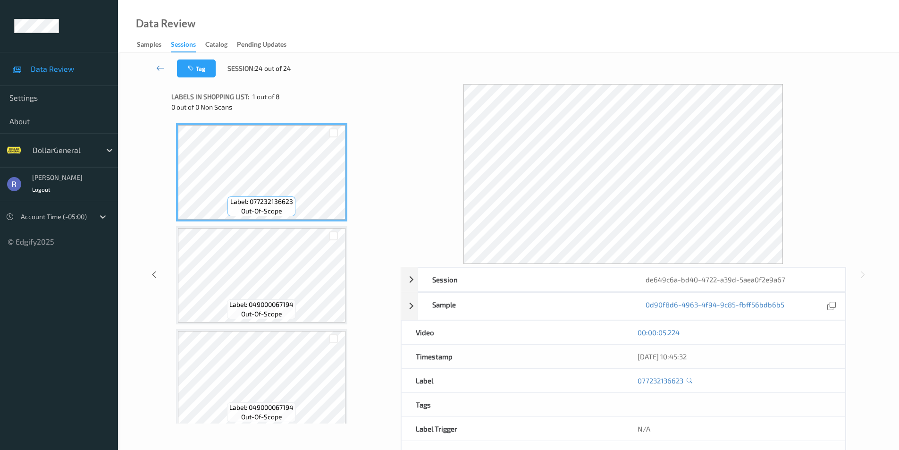
click at [817, 331] on div "00:00:05.224" at bounding box center [735, 332] width 194 height 9
click at [819, 336] on div "00:00:02.787" at bounding box center [735, 332] width 194 height 9
click at [829, 333] on div "00:00:04.998" at bounding box center [735, 332] width 194 height 9
click at [812, 332] on icon at bounding box center [814, 334] width 8 height 8
click at [833, 334] on icon at bounding box center [832, 334] width 8 height 8
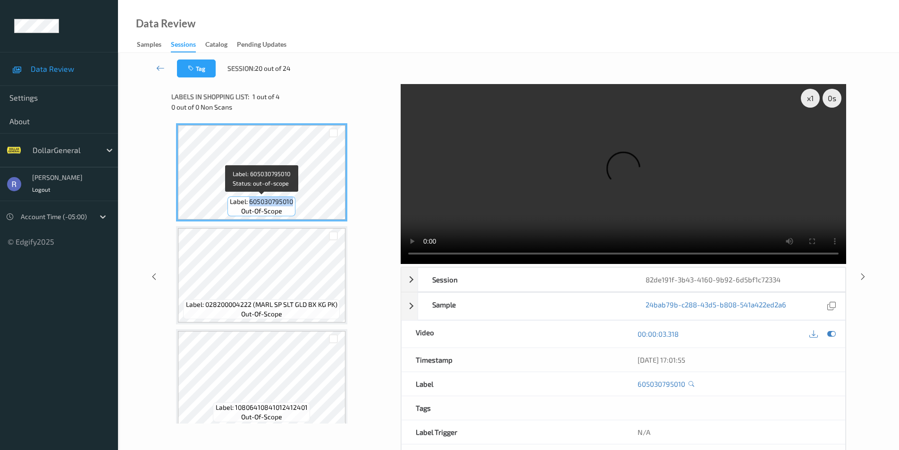
drag, startPoint x: 250, startPoint y: 203, endPoint x: 294, endPoint y: 201, distance: 44.4
click at [294, 201] on div "Label: 605030795010 out-of-scope" at bounding box center [262, 206] width 68 height 20
copy span "605030795010"
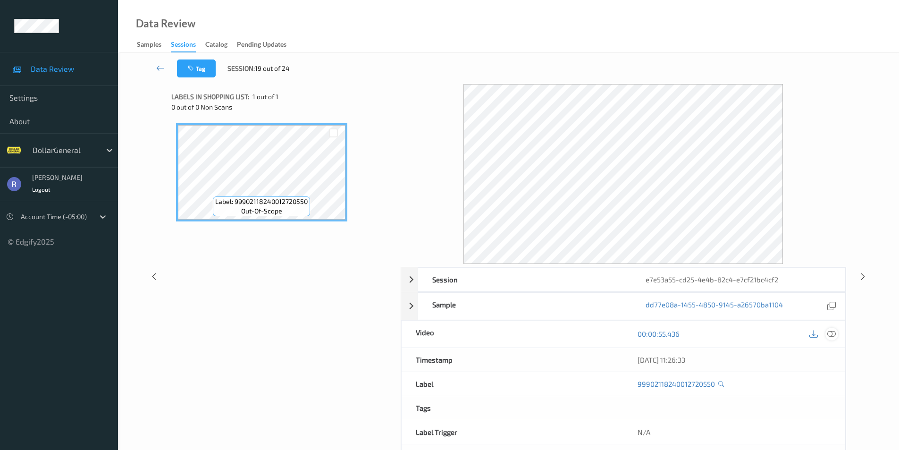
click at [834, 333] on icon at bounding box center [832, 334] width 8 height 8
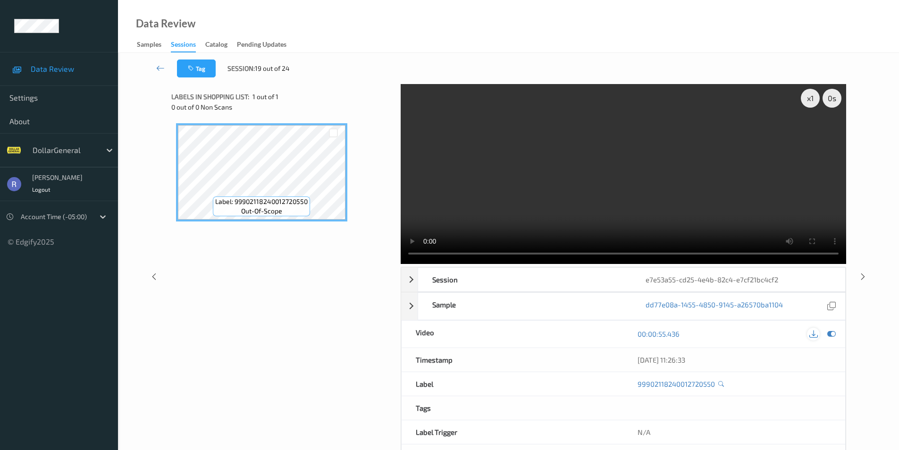
click at [813, 333] on icon at bounding box center [814, 334] width 8 height 8
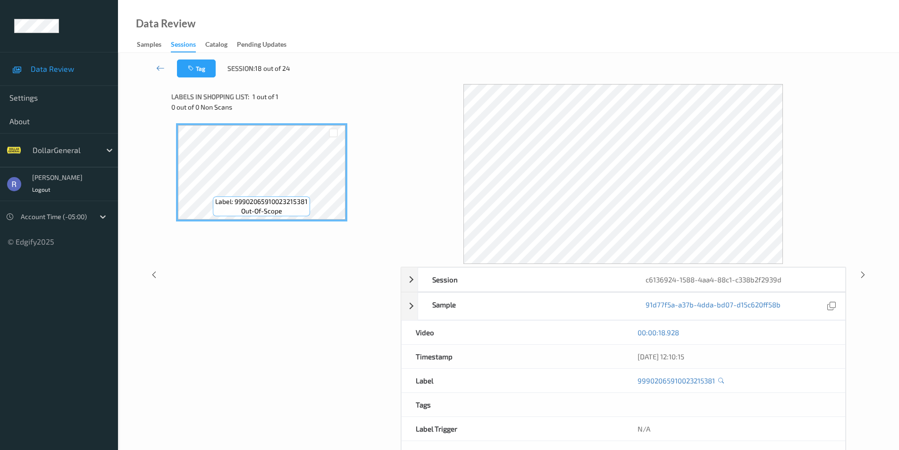
click at [826, 333] on div "00:00:18.928" at bounding box center [735, 332] width 194 height 9
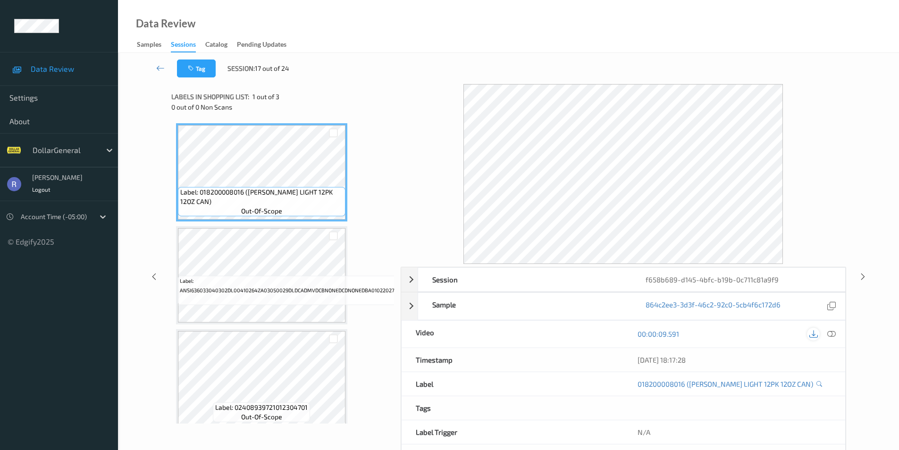
click at [815, 334] on icon at bounding box center [814, 334] width 8 height 8
click at [832, 334] on icon at bounding box center [832, 334] width 8 height 8
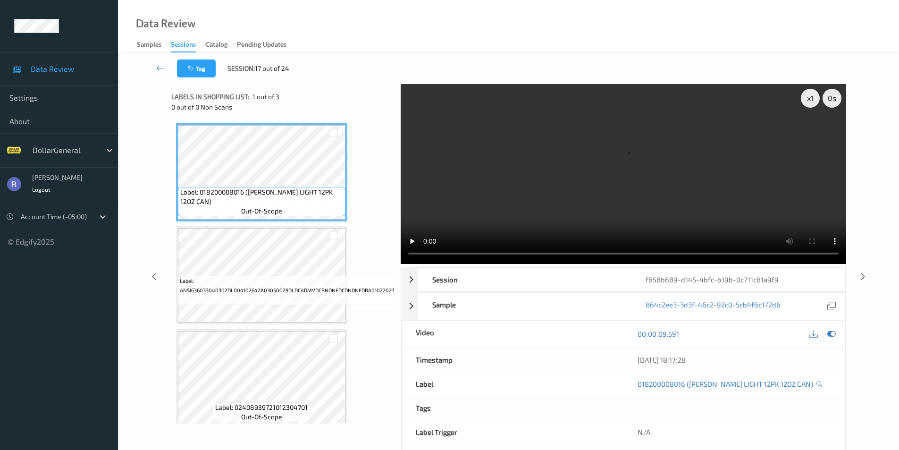
scroll to position [13, 0]
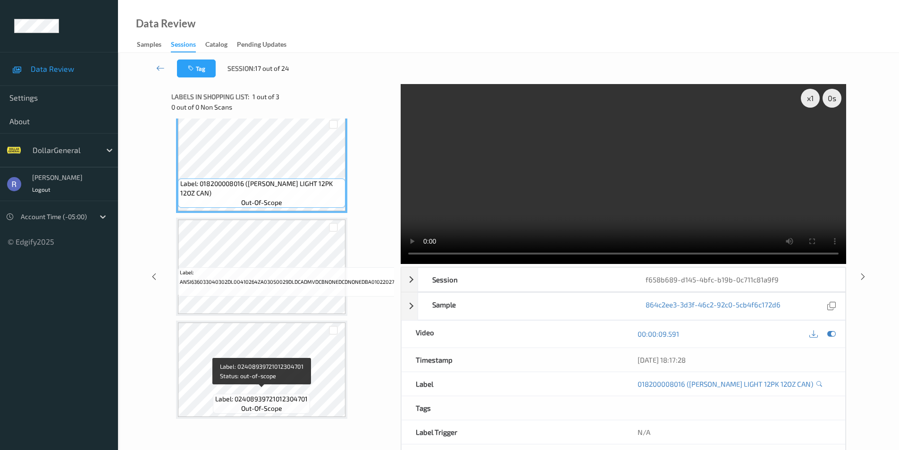
click at [255, 394] on span "Label: 02408939721012304701" at bounding box center [261, 398] width 93 height 9
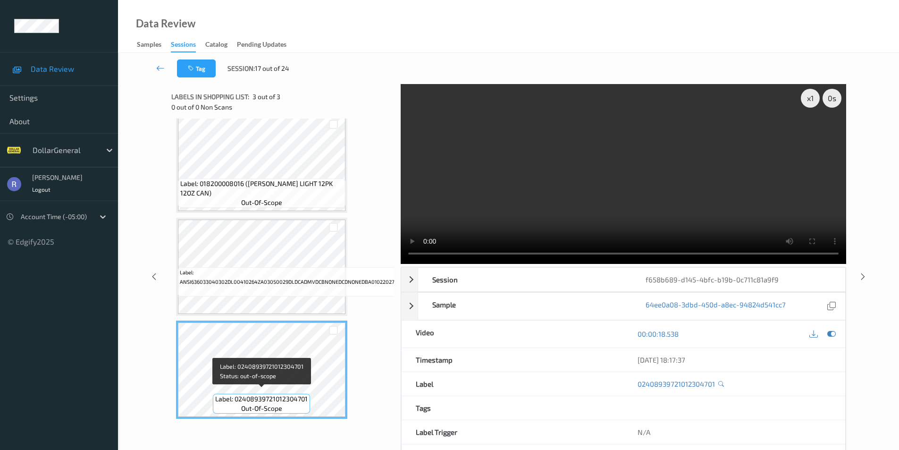
click at [255, 394] on span "Label: 02408939721012304701" at bounding box center [261, 398] width 93 height 9
copy span "02408939721012304701"
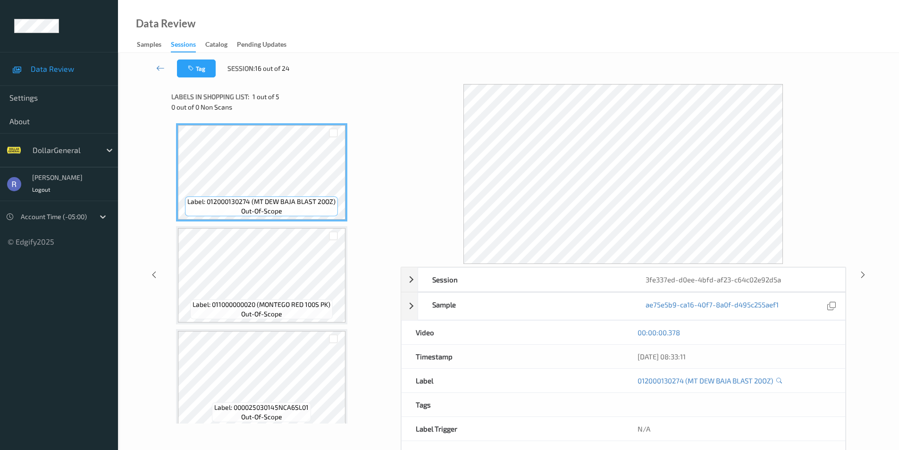
click at [823, 335] on div "00:00:00.378" at bounding box center [735, 332] width 194 height 9
click at [835, 333] on icon at bounding box center [832, 334] width 8 height 8
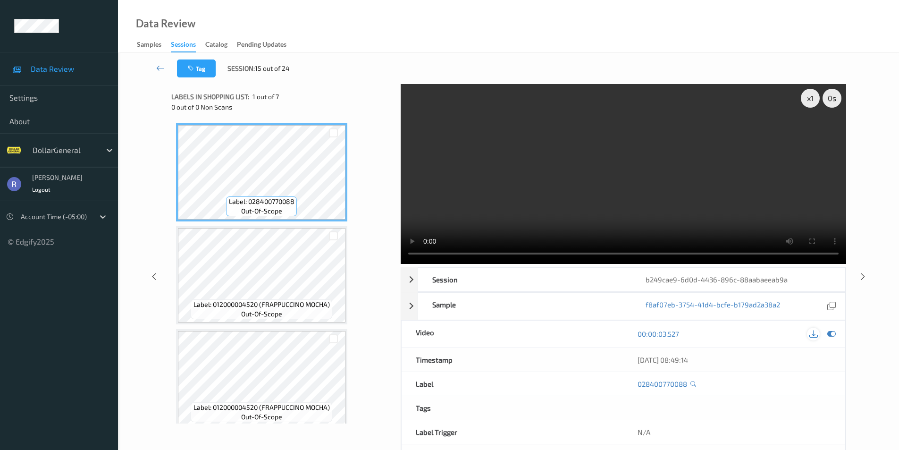
click at [814, 334] on icon at bounding box center [814, 334] width 8 height 8
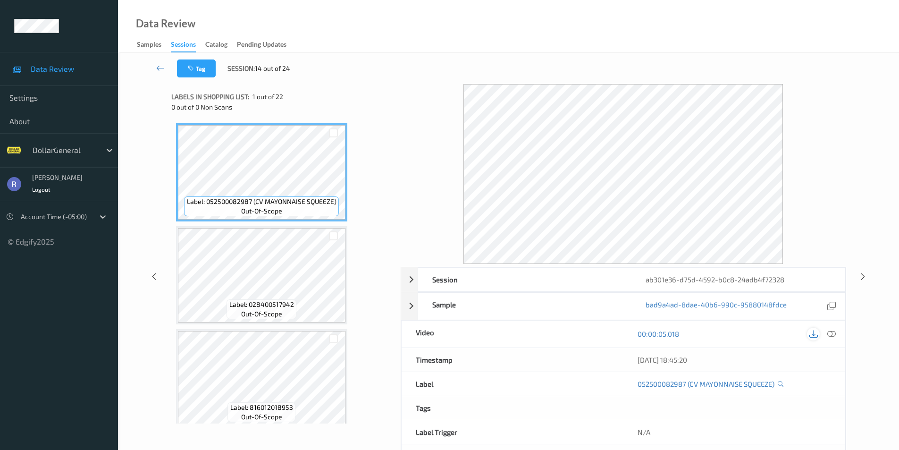
click at [816, 335] on icon at bounding box center [814, 334] width 8 height 8
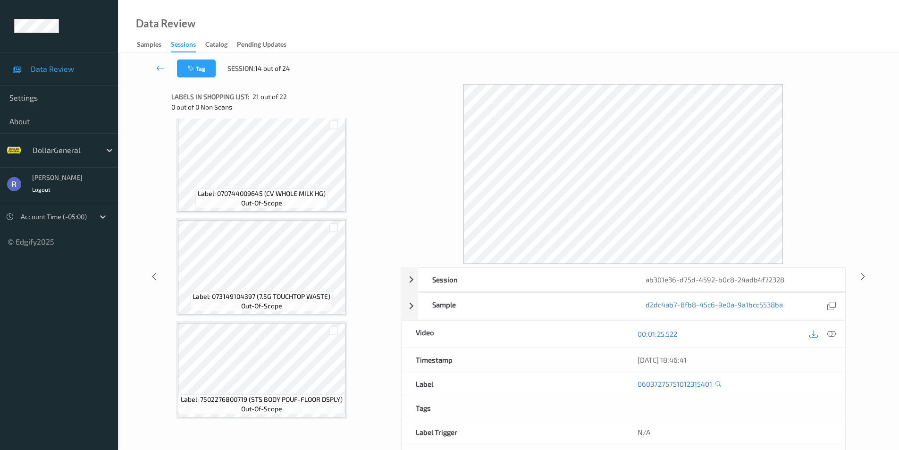
scroll to position [425, 0]
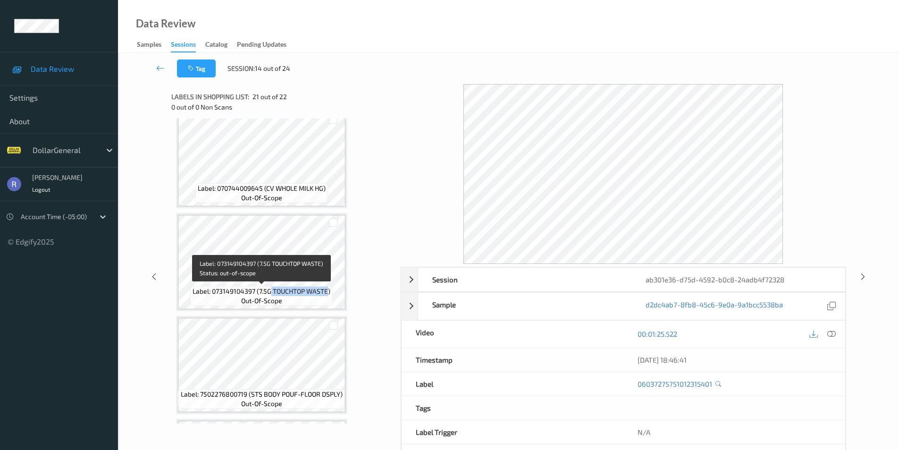
drag, startPoint x: 271, startPoint y: 290, endPoint x: 327, endPoint y: 291, distance: 55.7
click at [327, 291] on span "Label: 073149104397 (7.5G TOUCHTOP WASTE)" at bounding box center [262, 291] width 138 height 9
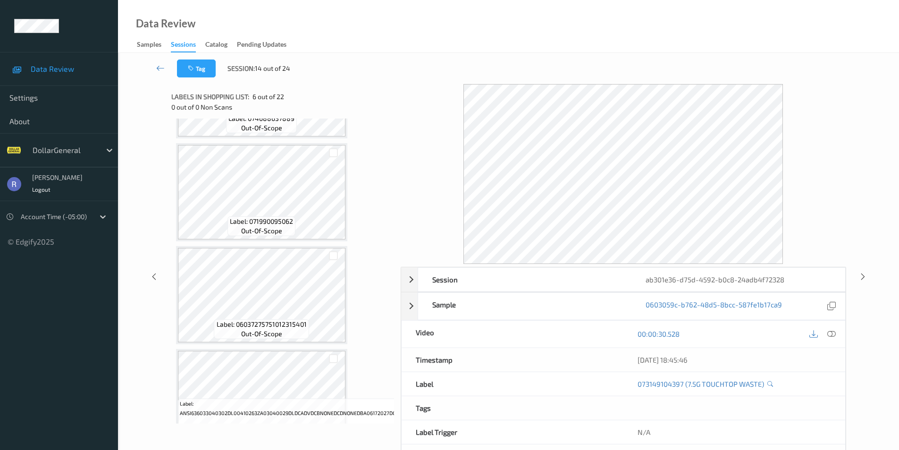
scroll to position [1969, 0]
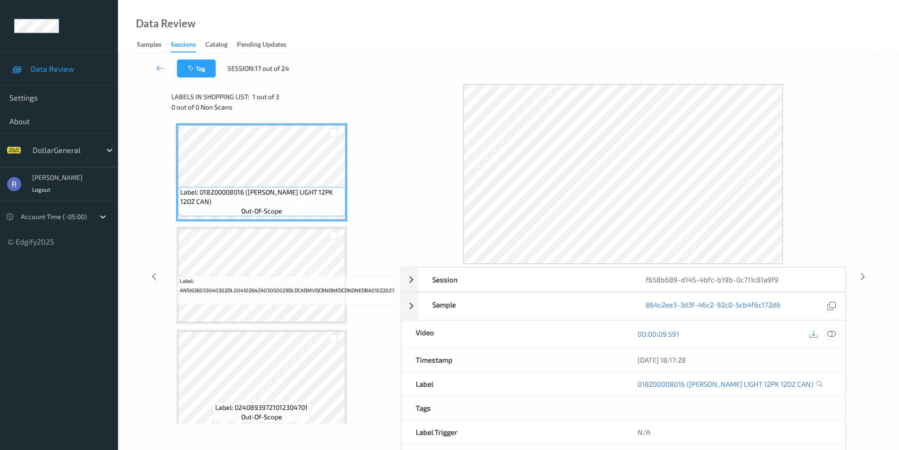
click at [831, 332] on icon at bounding box center [832, 334] width 8 height 8
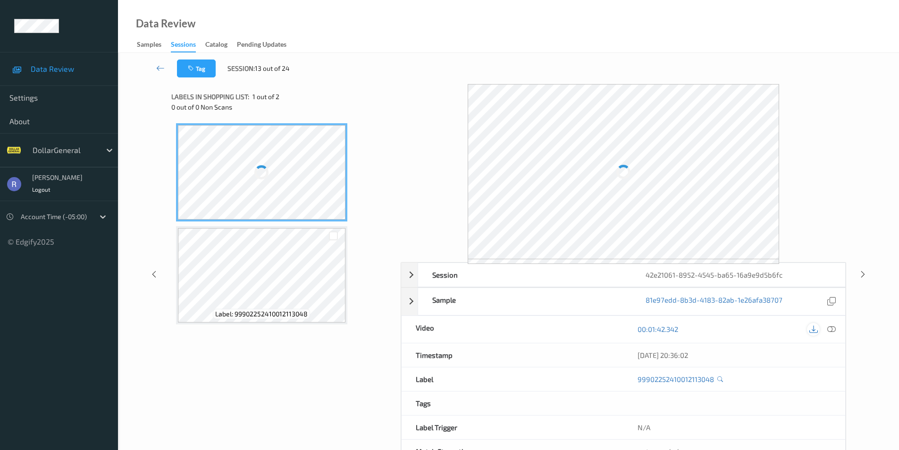
click at [814, 329] on icon at bounding box center [814, 329] width 8 height 8
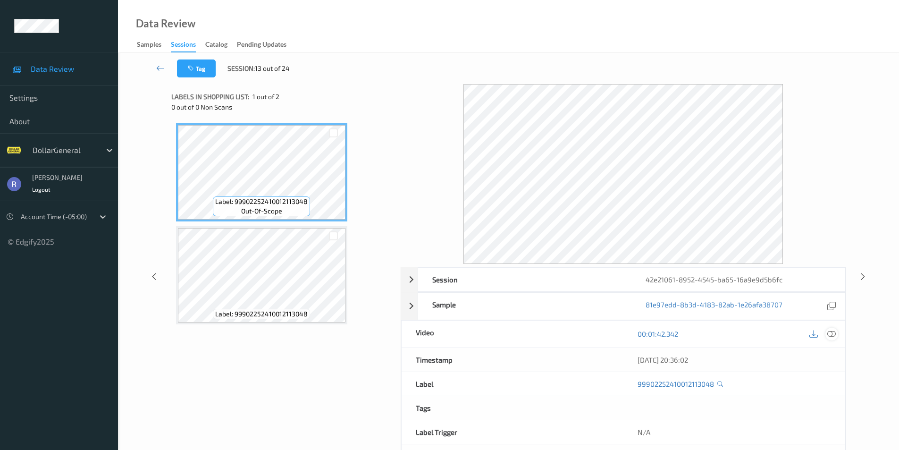
click at [834, 332] on icon at bounding box center [832, 334] width 8 height 8
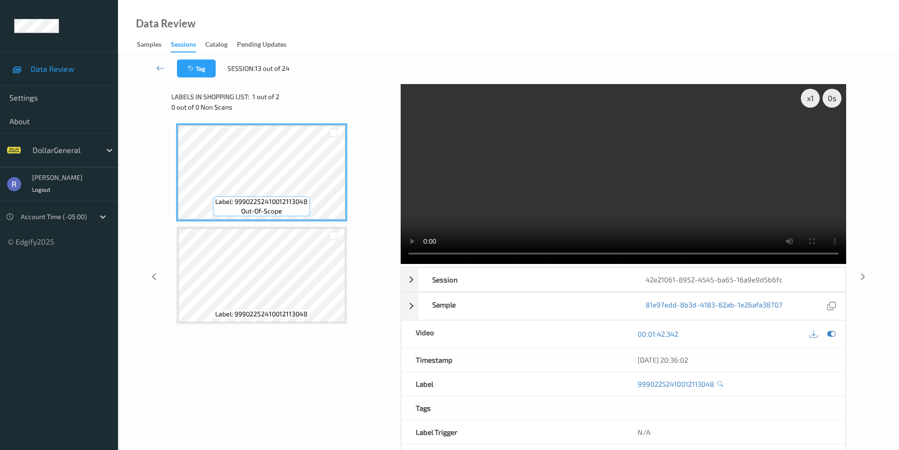
click at [866, 13] on div "Data Review Samples Sessions Catalog Pending Updates" at bounding box center [508, 26] width 781 height 53
click at [814, 335] on icon at bounding box center [814, 334] width 8 height 8
click at [872, 224] on div "x 1 0 s Session 42e21061-8952-4545-ba65-16a9e9d5b6fc Session ID 42e21061-8952-4…" at bounding box center [508, 276] width 743 height 385
click at [831, 333] on icon at bounding box center [832, 334] width 8 height 8
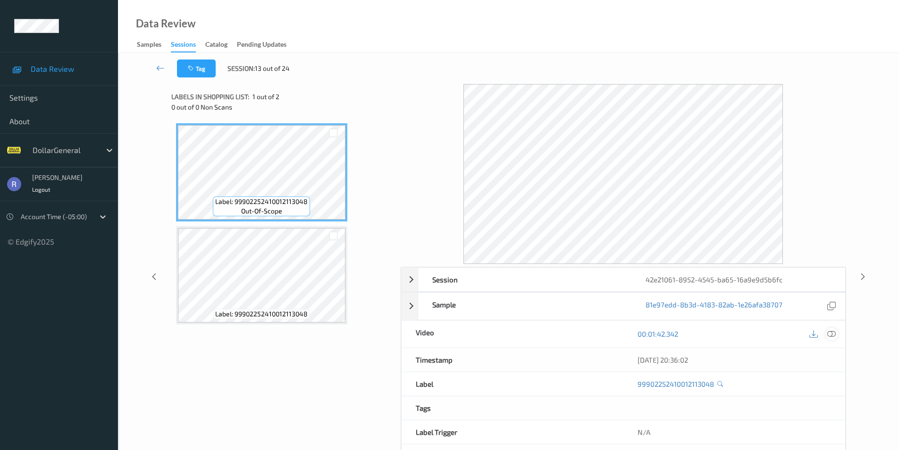
click at [833, 333] on icon at bounding box center [832, 334] width 8 height 8
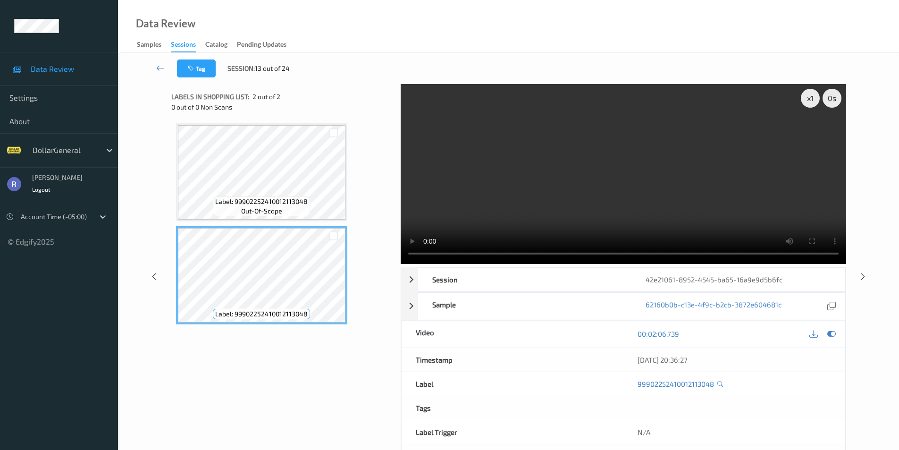
click at [382, 281] on div "Label: 99902252410012113048 out-of-scope Label: 99902252410012113048" at bounding box center [282, 223] width 213 height 201
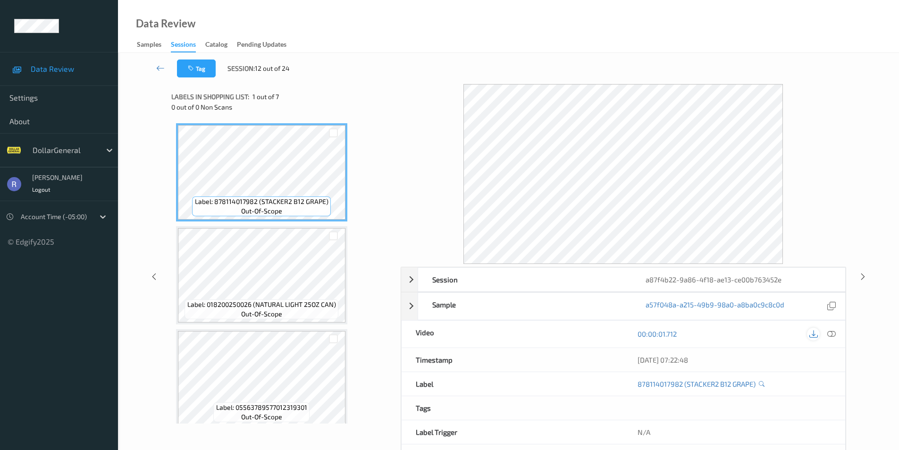
click at [818, 335] on icon at bounding box center [814, 334] width 8 height 8
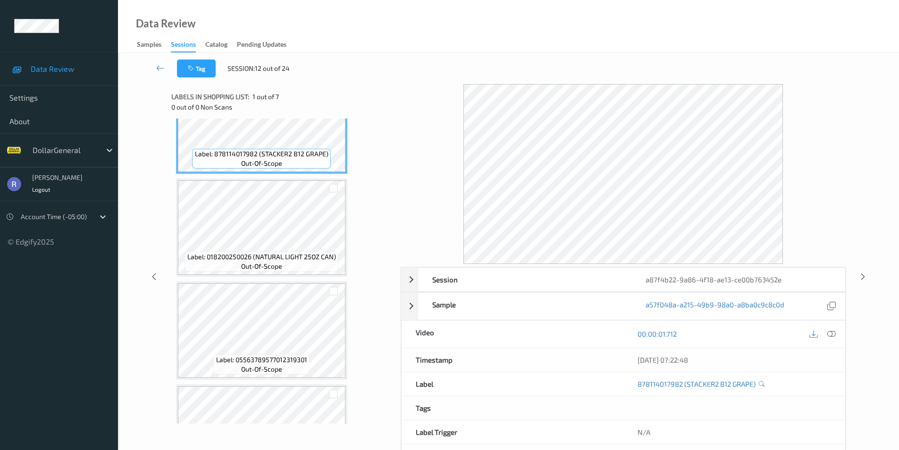
scroll to position [94, 0]
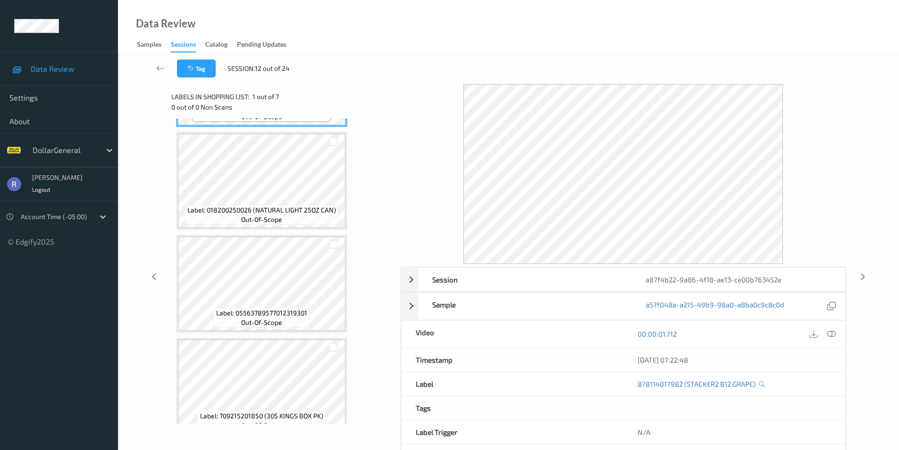
click at [369, 170] on div "Label: 878114017982 (STACKER2 B12 GRAPE) out-of-scope Label: 018200250026 (NATU…" at bounding box center [282, 387] width 213 height 716
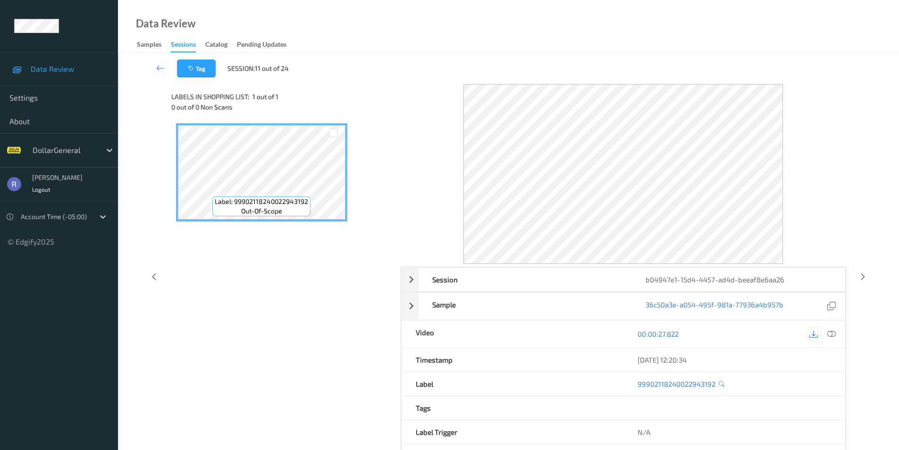
click at [814, 334] on icon at bounding box center [814, 334] width 8 height 8
click at [842, 214] on div at bounding box center [624, 174] width 446 height 180
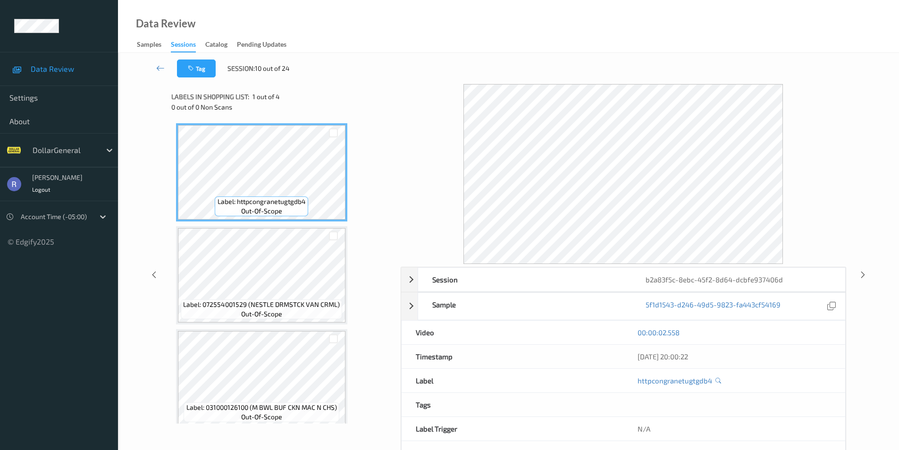
click at [818, 341] on div "00:00:02.558" at bounding box center [735, 333] width 222 height 24
click at [823, 341] on div "00:00:03.524" at bounding box center [735, 333] width 222 height 24
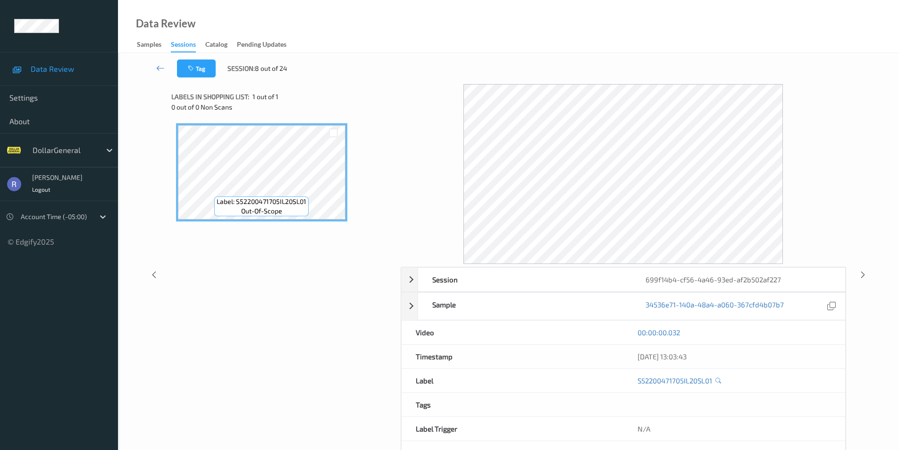
click at [823, 328] on div "00:00:00.032" at bounding box center [735, 332] width 194 height 9
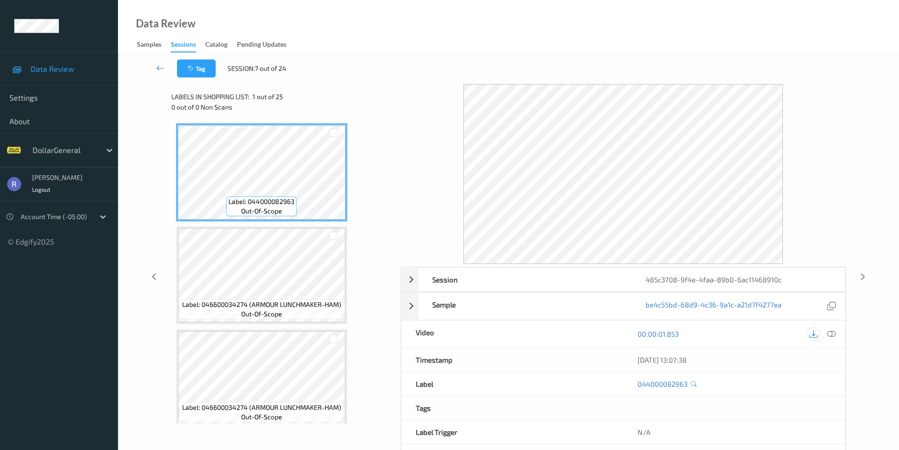
click at [813, 331] on icon at bounding box center [814, 334] width 8 height 8
click at [159, 67] on icon at bounding box center [160, 67] width 8 height 9
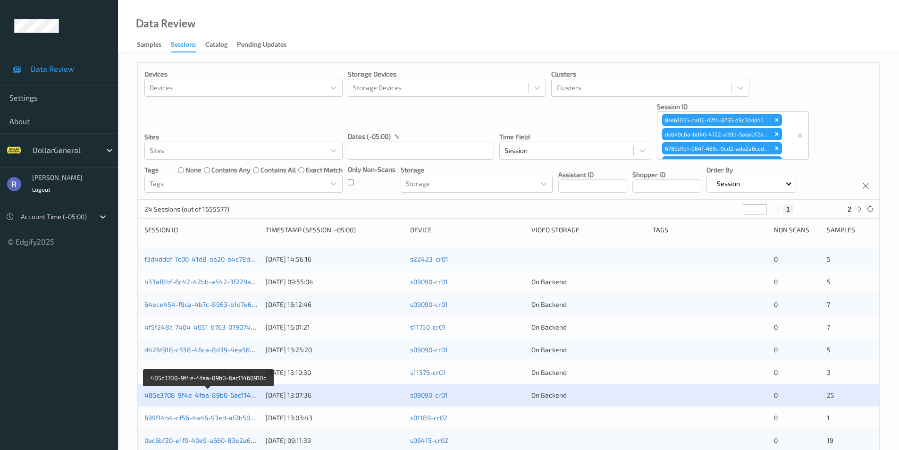
click at [206, 392] on link "485c3708-9f4e-4faa-89b0-6ac11468910c" at bounding box center [208, 395] width 128 height 8
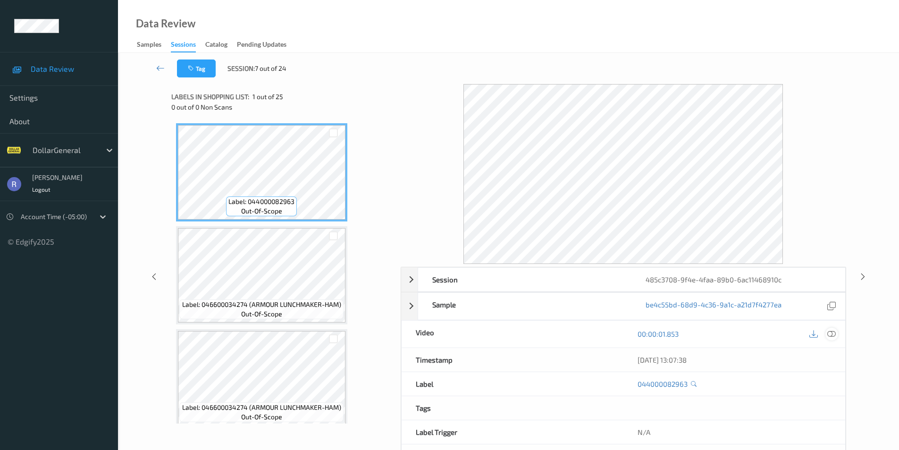
click at [830, 336] on icon at bounding box center [832, 334] width 8 height 8
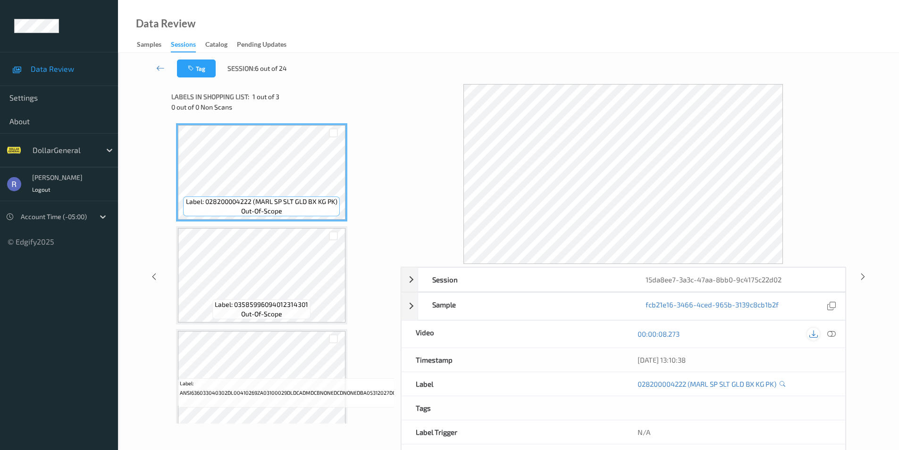
click at [814, 332] on icon at bounding box center [814, 334] width 8 height 8
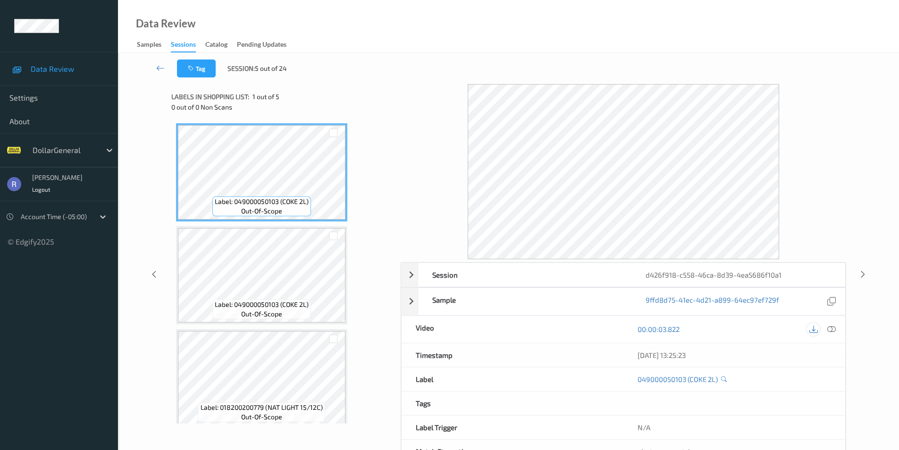
click at [814, 330] on icon at bounding box center [814, 329] width 8 height 8
click at [366, 228] on div "Label: 049000050103 (COKE 2L) out-of-scope Label: 049000050103 (COKE 2L) out-of…" at bounding box center [282, 378] width 213 height 510
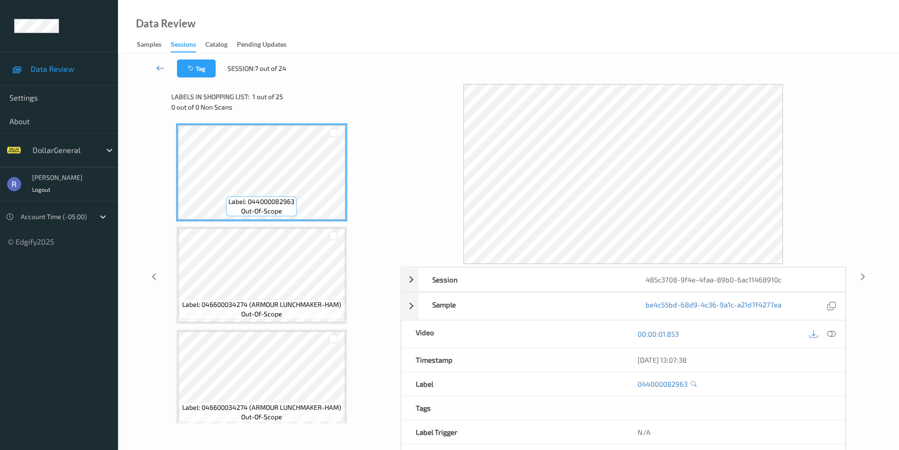
click at [155, 66] on link at bounding box center [160, 68] width 33 height 18
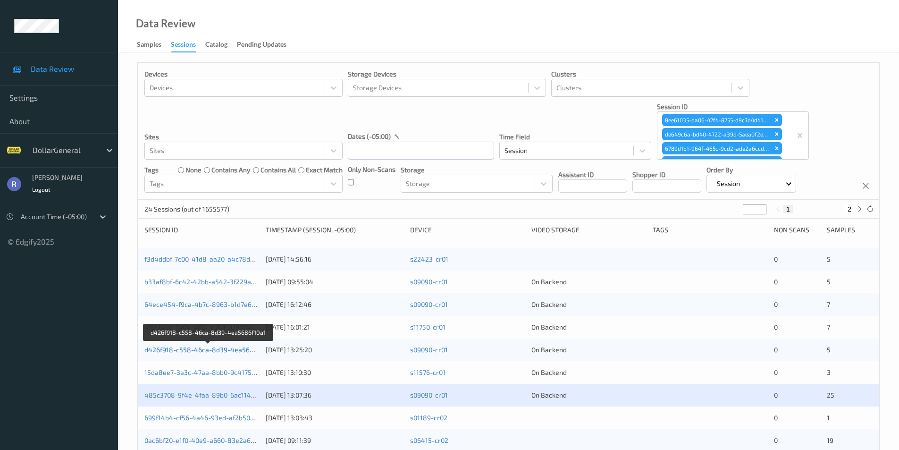
click at [226, 348] on link "d426f918-c558-46ca-8d39-4ea5686f10a1" at bounding box center [208, 350] width 129 height 8
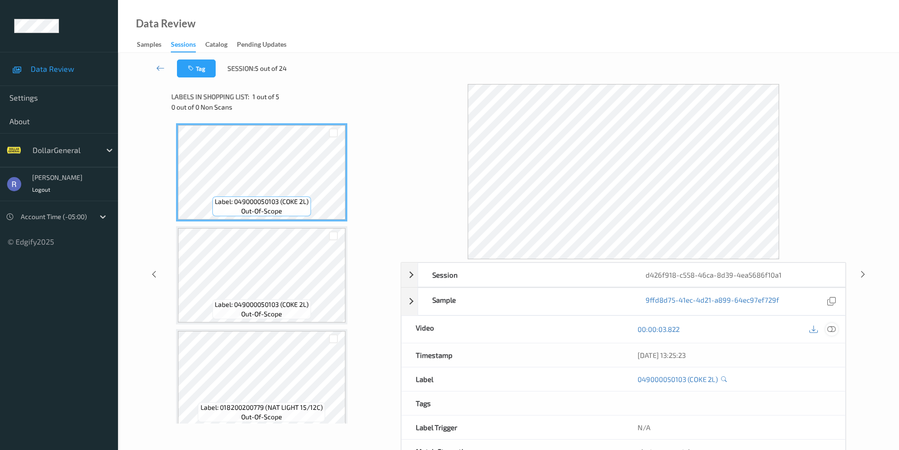
click at [832, 329] on icon at bounding box center [832, 329] width 8 height 8
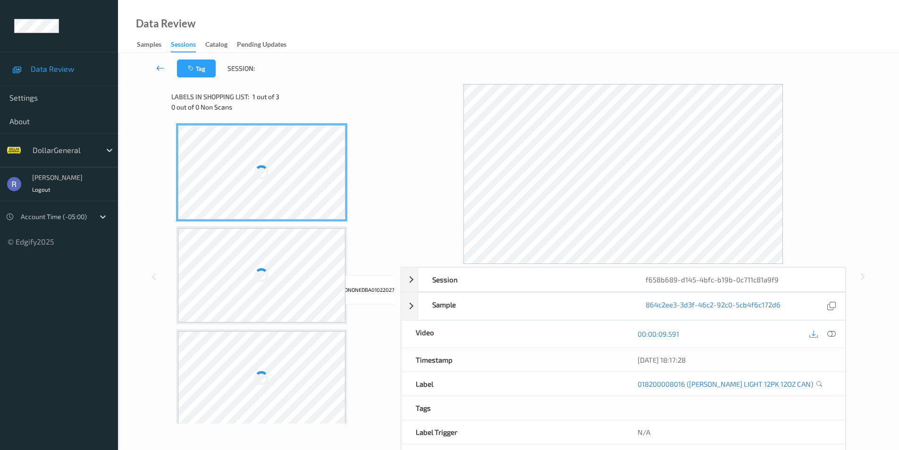
click at [158, 68] on icon at bounding box center [160, 67] width 8 height 9
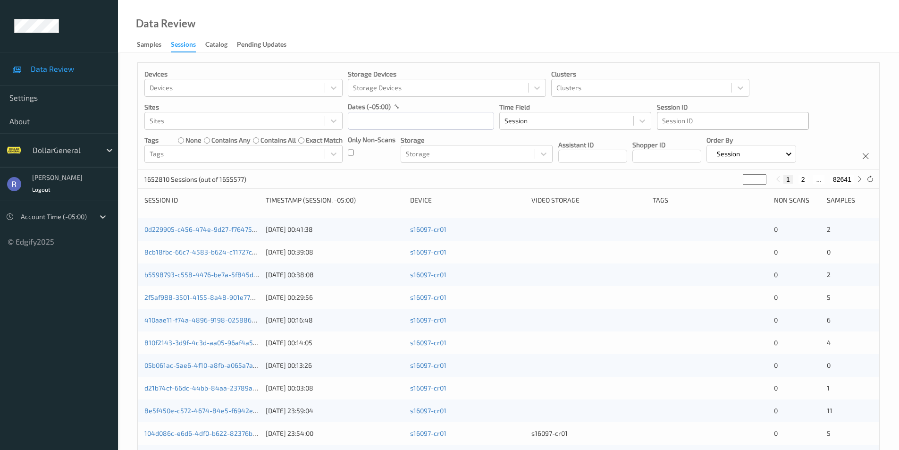
click at [688, 119] on div at bounding box center [733, 120] width 142 height 11
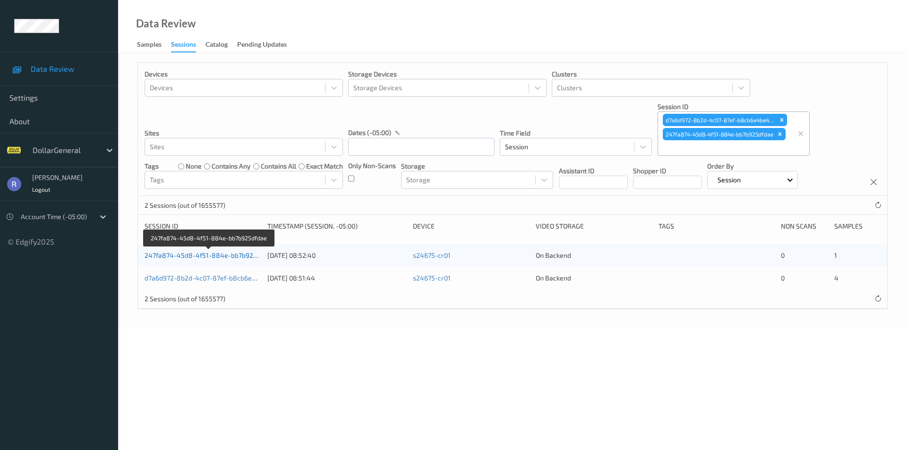
click at [206, 258] on link "247fa874-45d8-4f51-884e-bb7b925dfdae" at bounding box center [209, 255] width 130 height 8
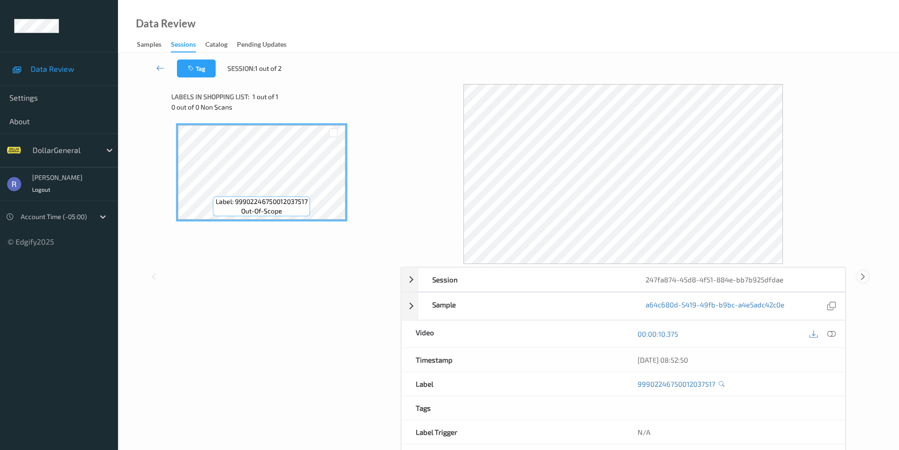
click at [865, 277] on icon at bounding box center [863, 276] width 8 height 8
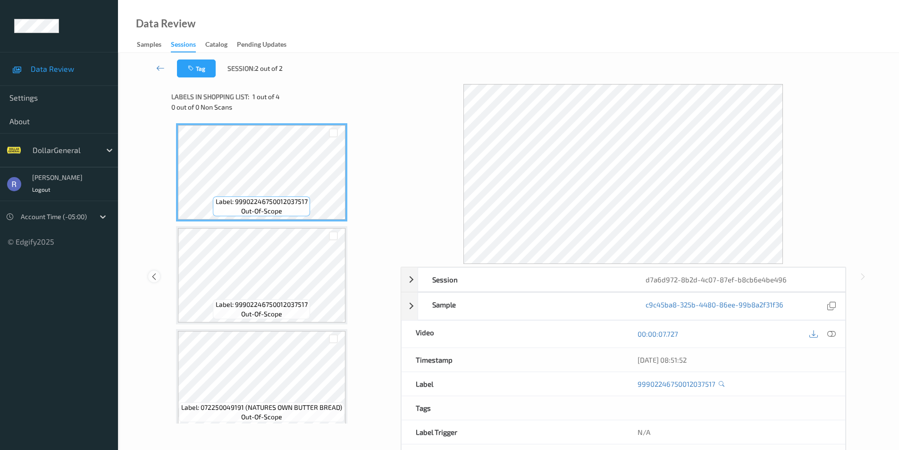
click at [154, 278] on icon at bounding box center [154, 276] width 8 height 8
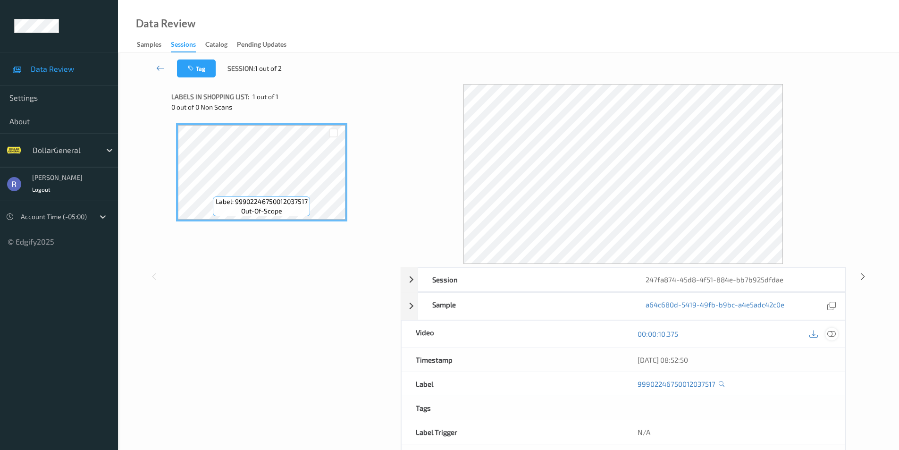
click at [833, 334] on icon at bounding box center [832, 334] width 8 height 8
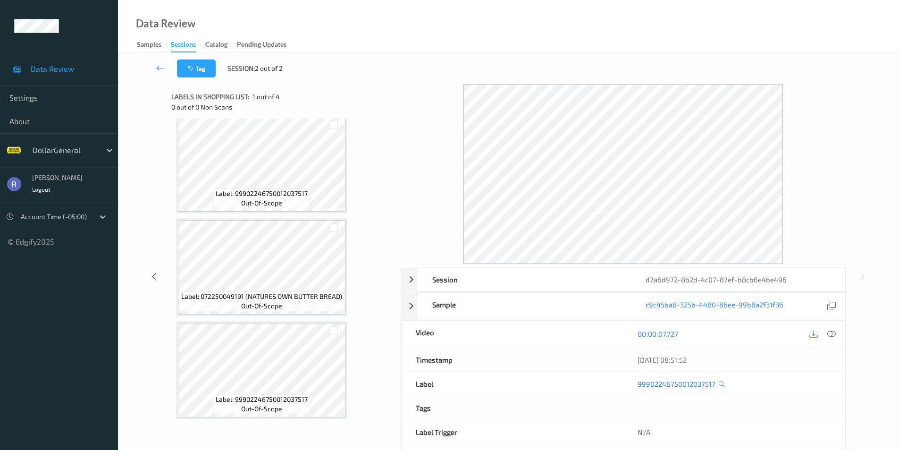
scroll to position [111, 0]
click at [833, 334] on icon at bounding box center [832, 334] width 8 height 8
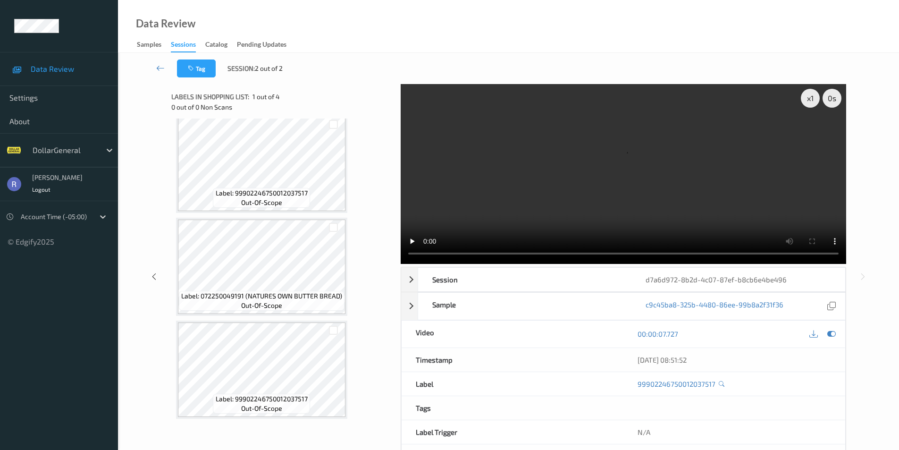
scroll to position [38, 0]
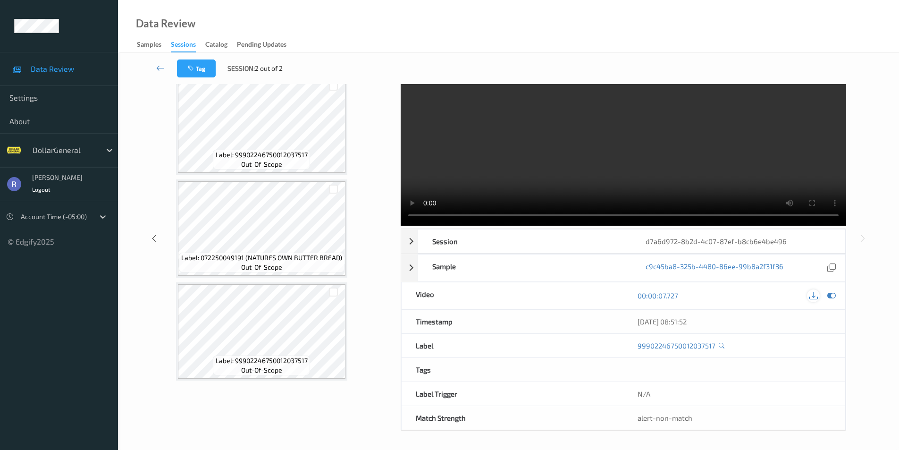
click at [815, 295] on icon at bounding box center [814, 295] width 8 height 8
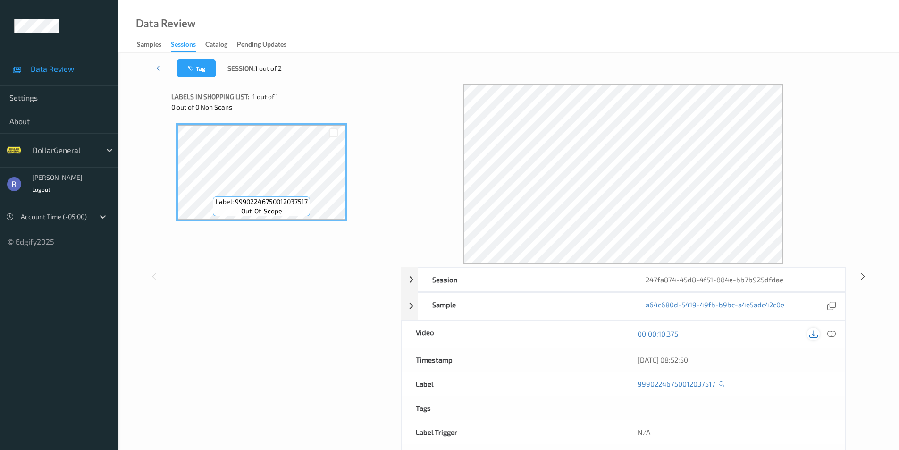
click at [812, 334] on icon at bounding box center [814, 334] width 8 height 8
click at [325, 248] on div "Label: 99902246750012037517 out-of-scope" at bounding box center [282, 231] width 223 height 225
